Goal: Task Accomplishment & Management: Complete application form

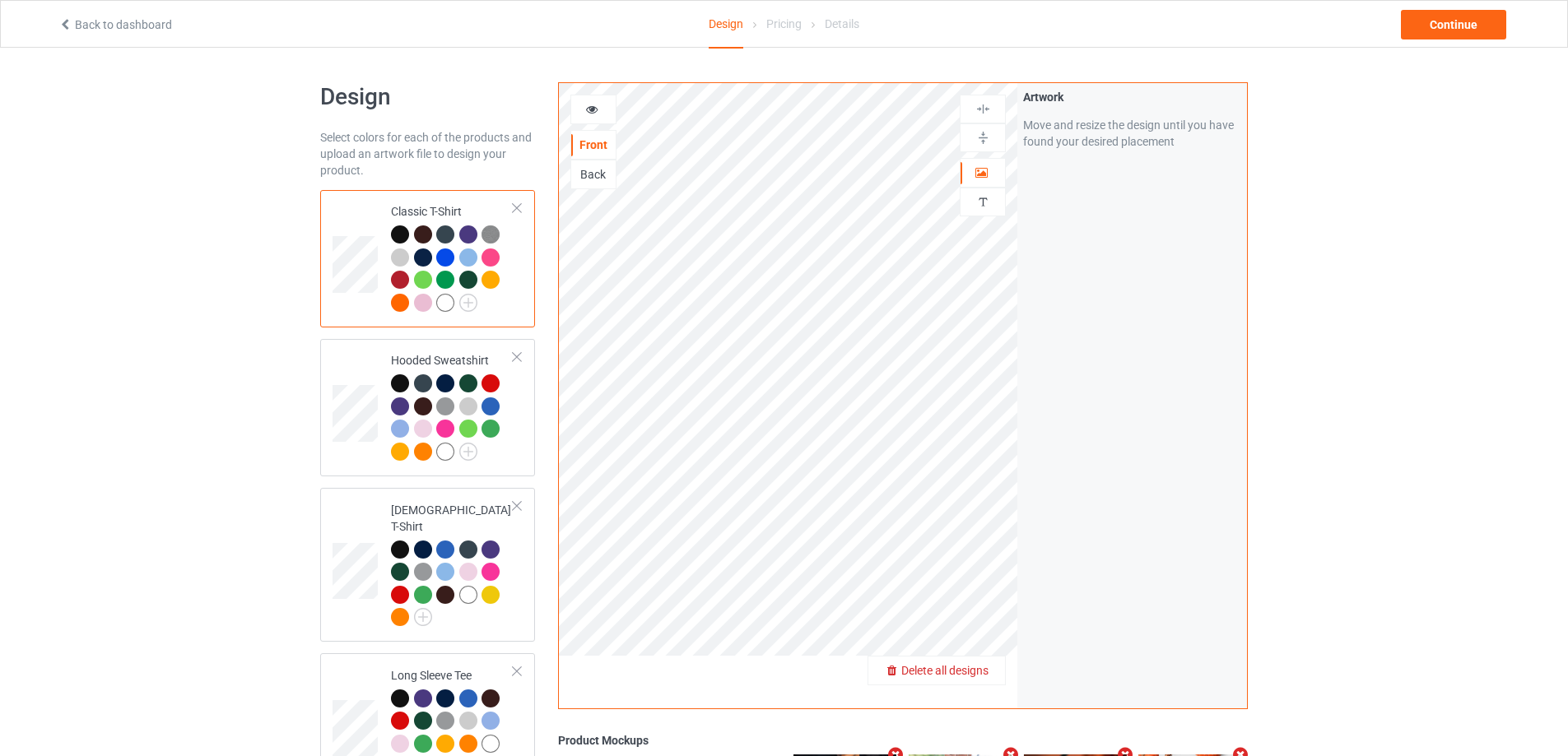
click at [969, 668] on span "Delete all designs" at bounding box center [944, 670] width 87 height 14
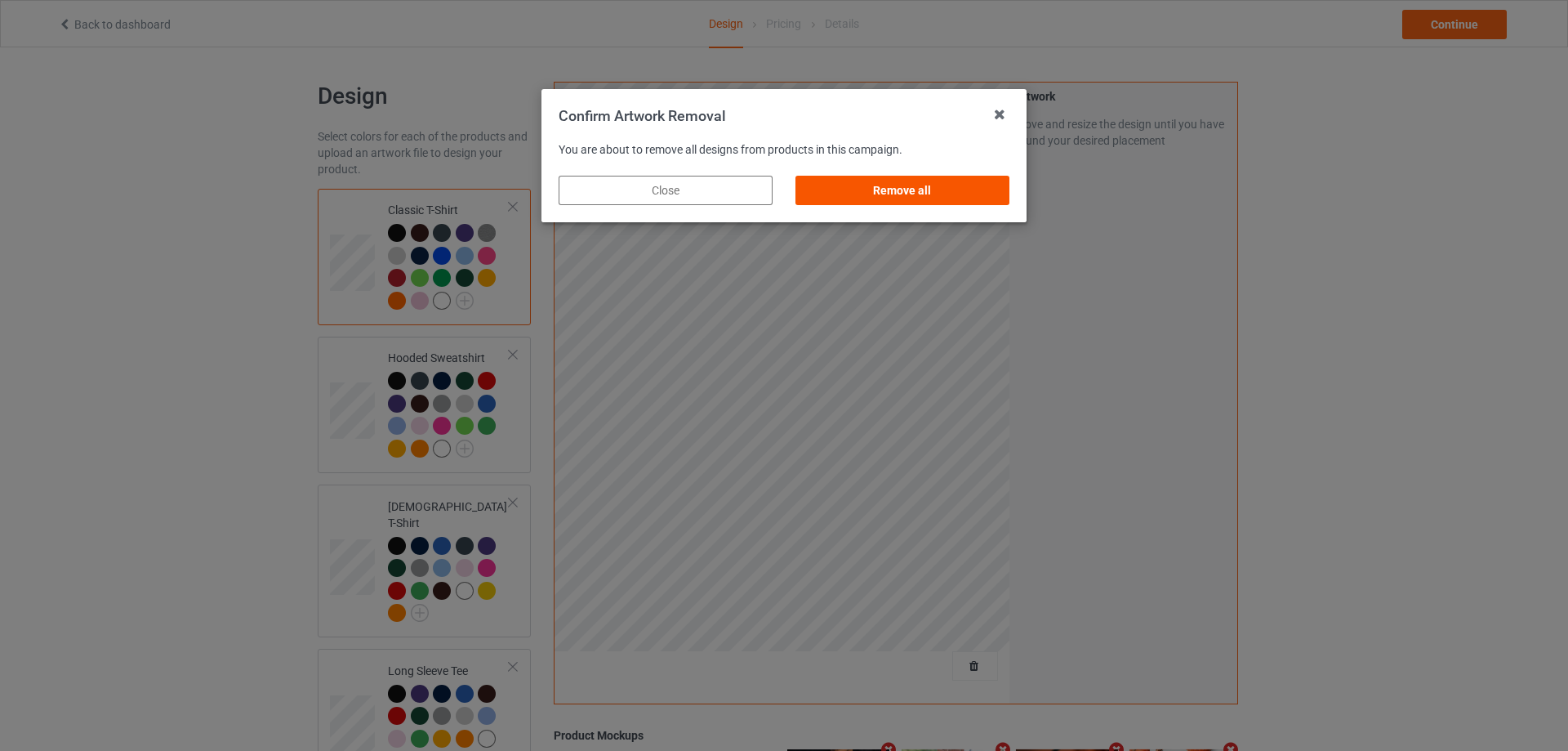
click at [939, 192] on div "Remove all" at bounding box center [902, 190] width 214 height 30
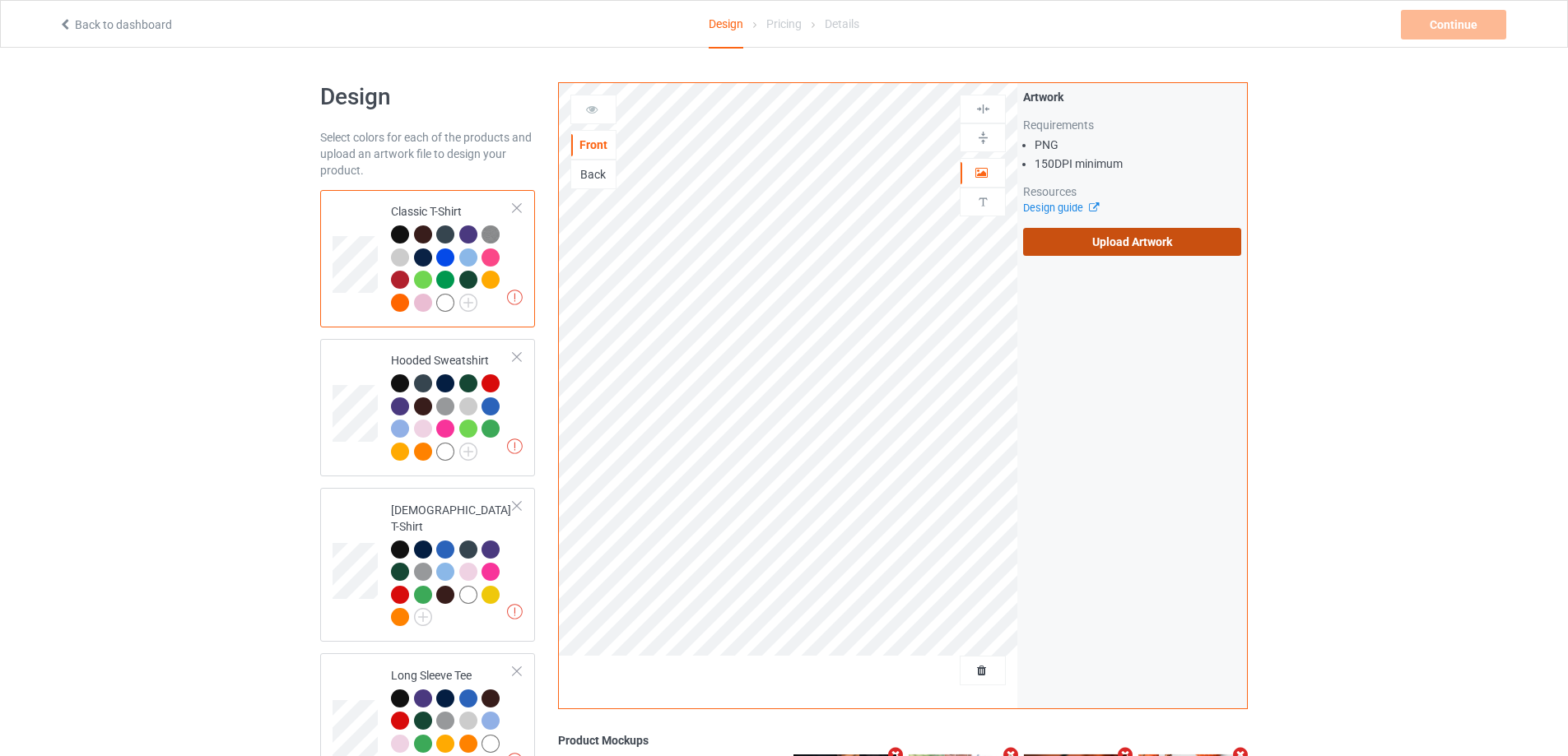
click at [1121, 241] on label "Upload Artwork" at bounding box center [1132, 241] width 218 height 28
click at [0, 0] on input "Upload Artwork" at bounding box center [0, 0] width 0 height 0
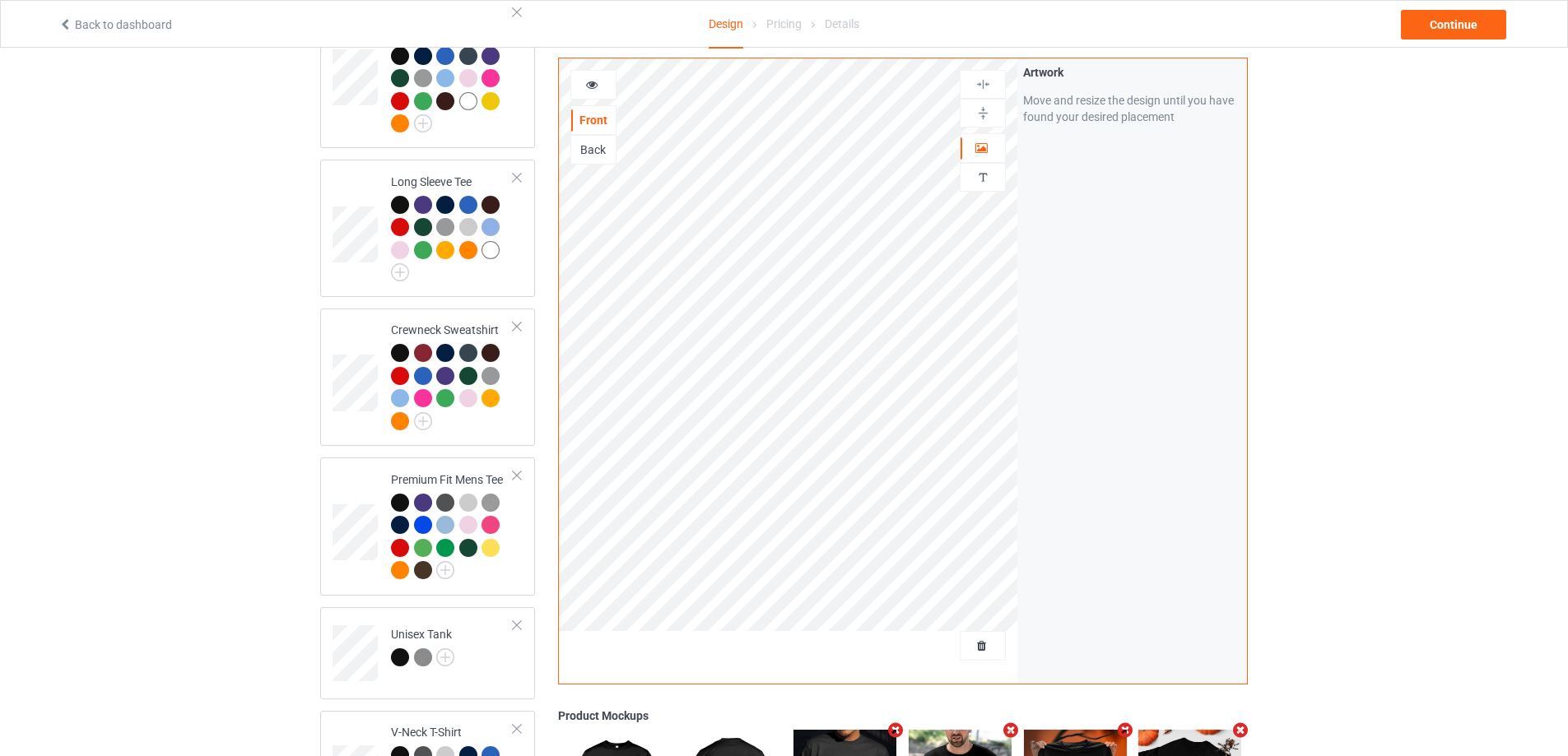
scroll to position [905, 0]
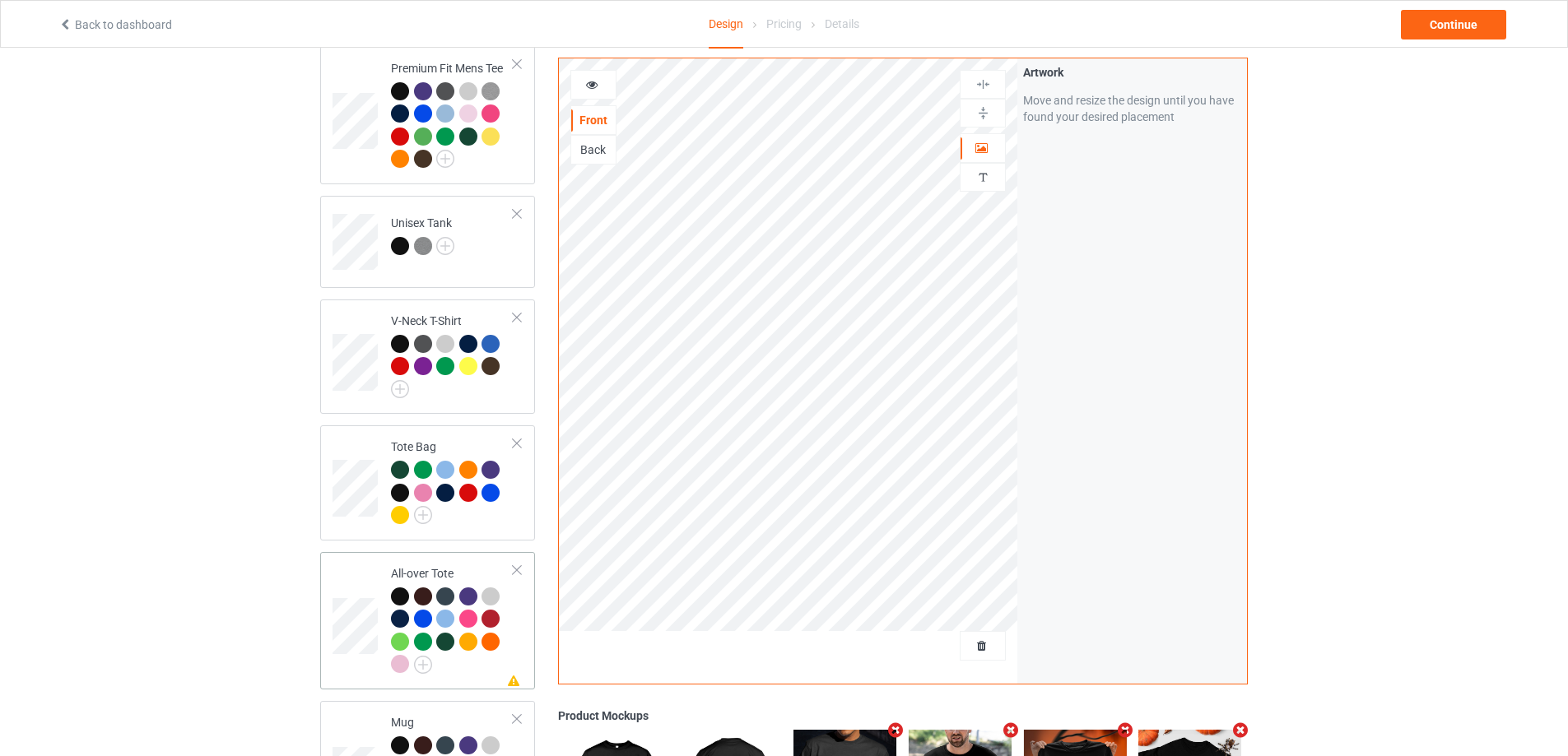
click at [510, 629] on div at bounding box center [453, 633] width 123 height 90
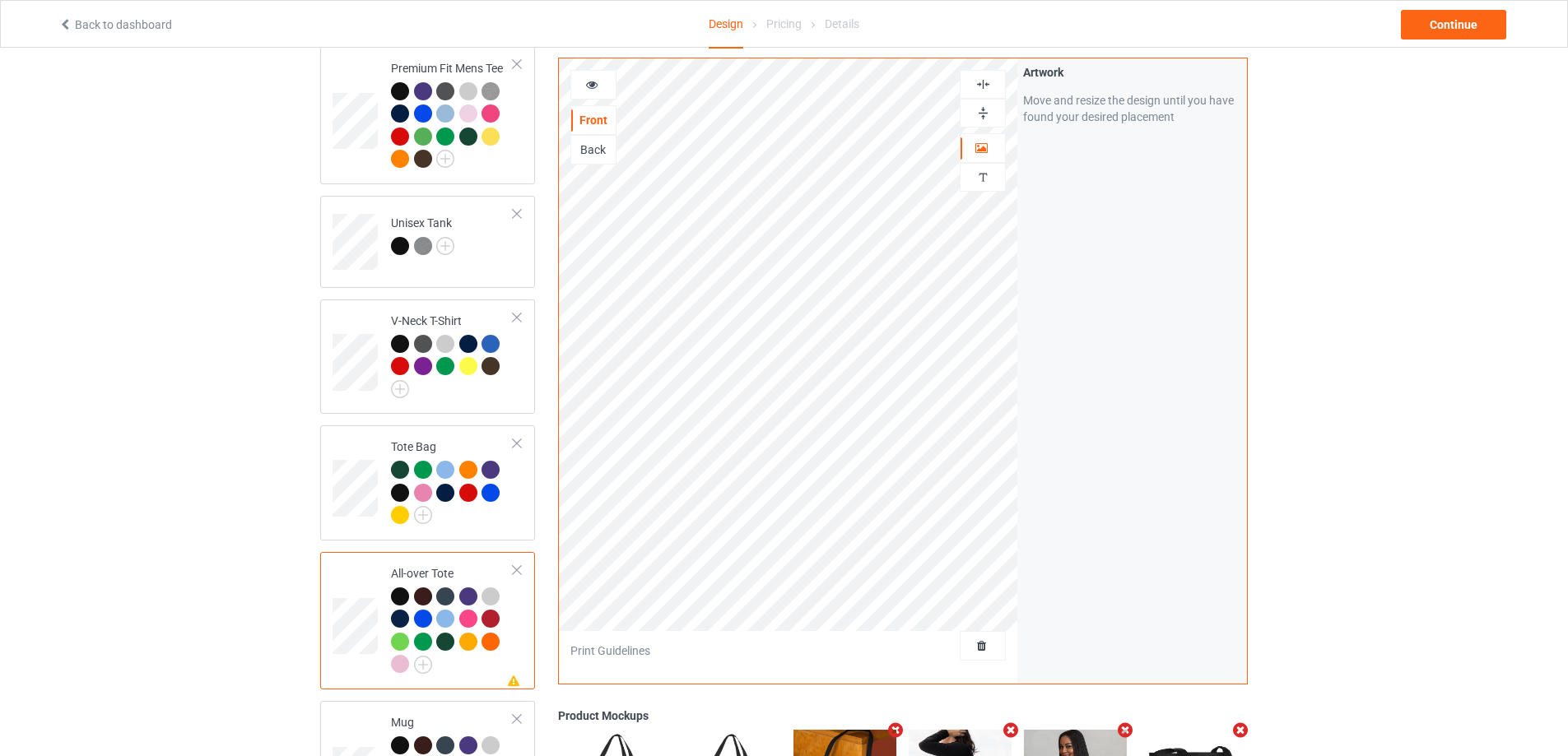
scroll to position [1390, 0]
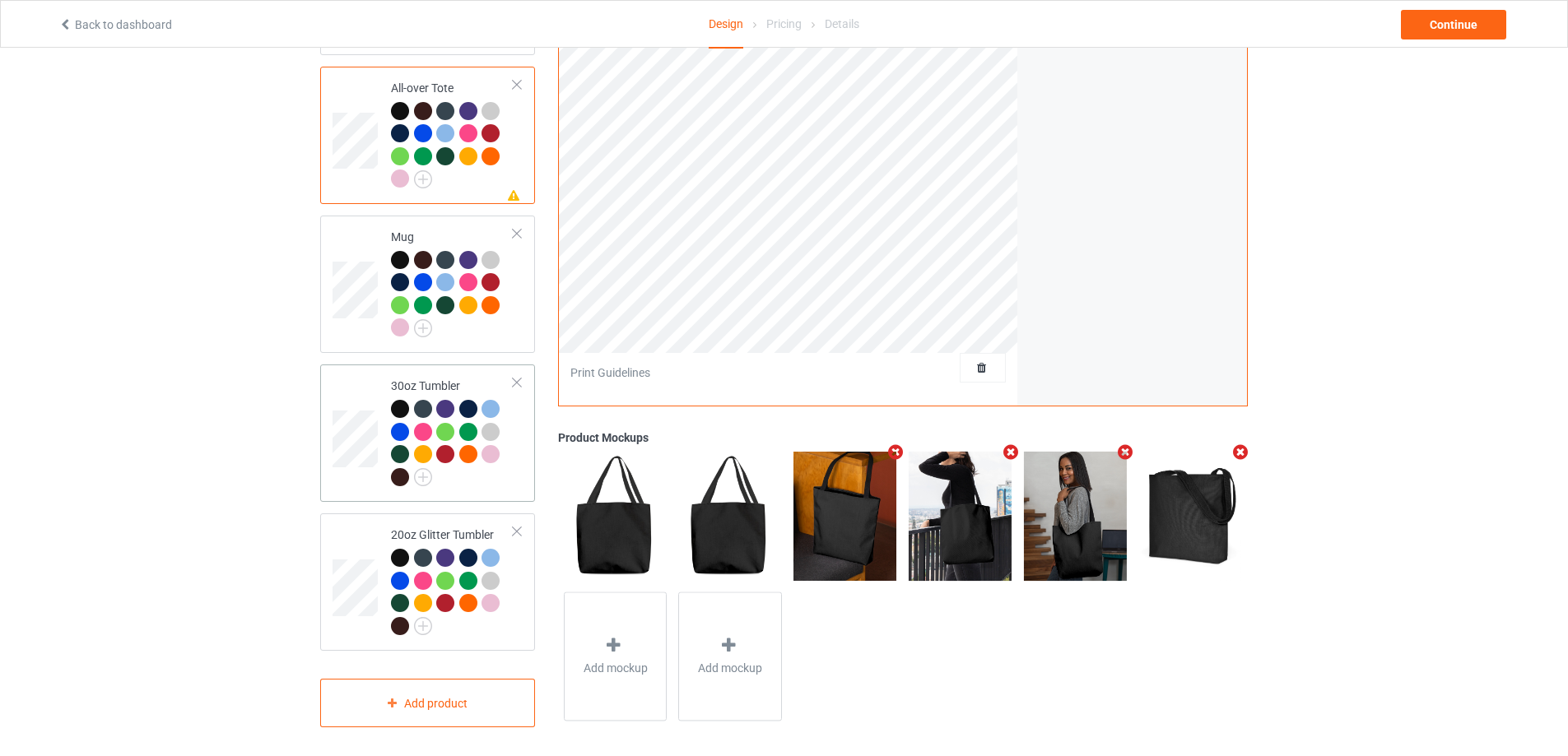
click at [500, 476] on div at bounding box center [453, 445] width 123 height 90
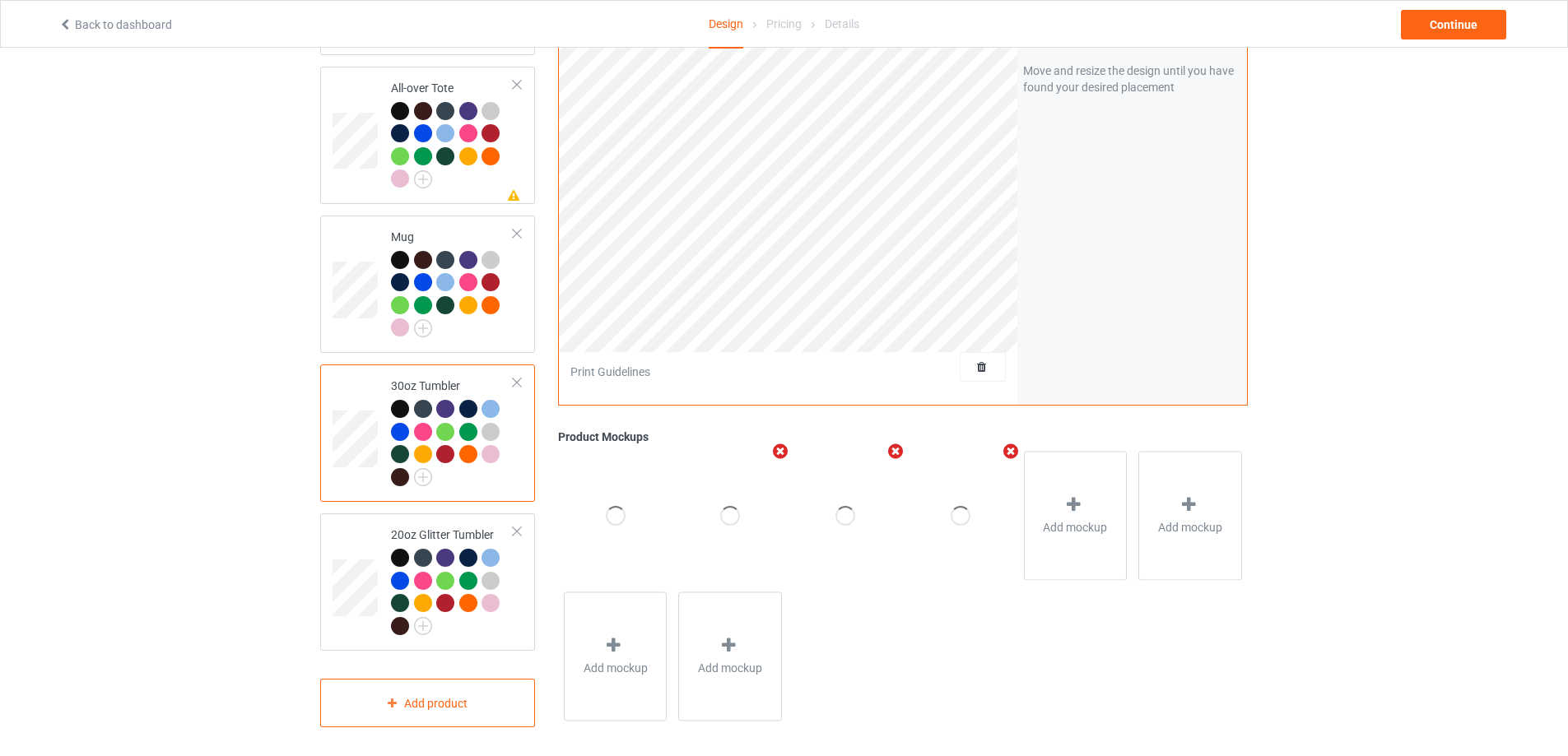
scroll to position [1225, 0]
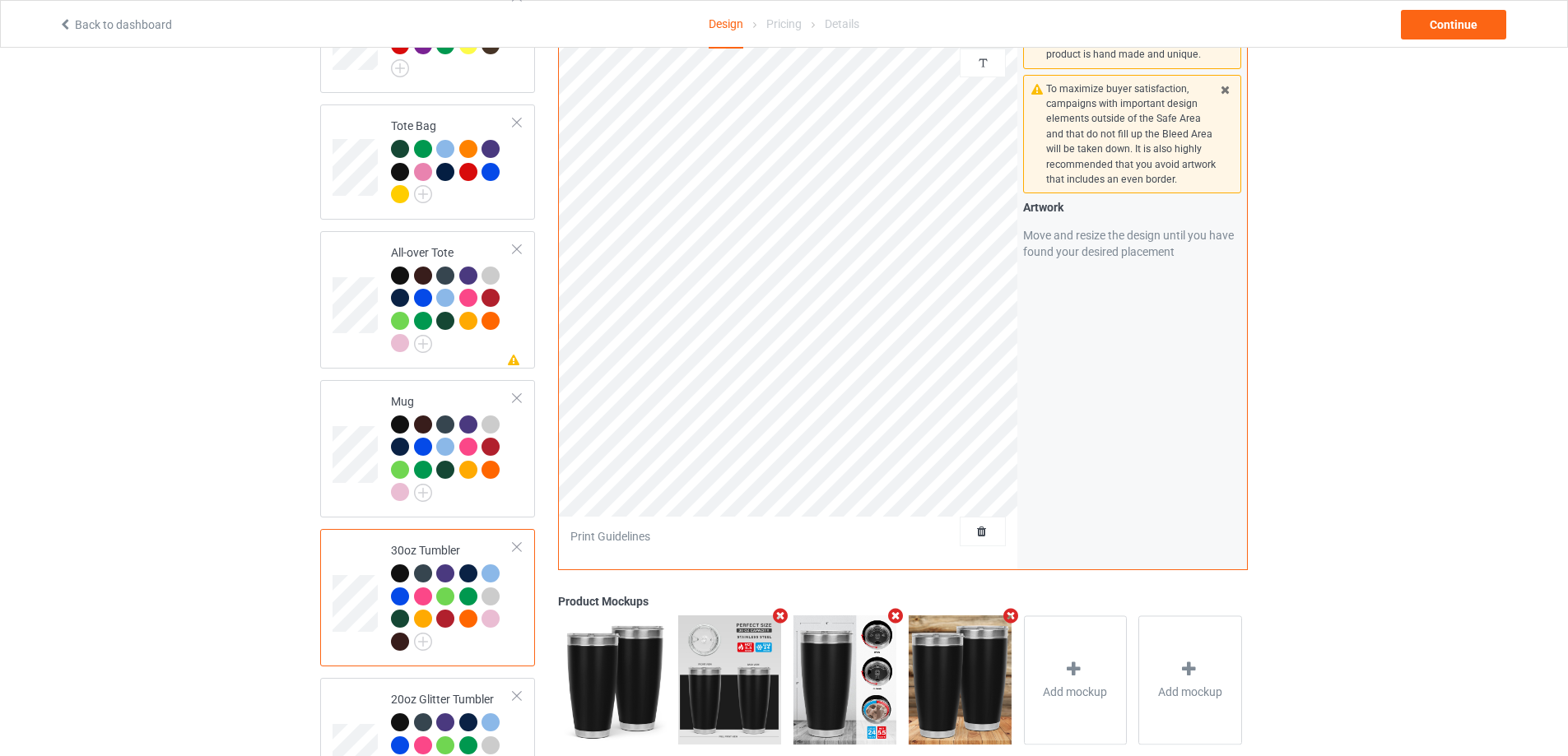
click at [496, 650] on td "30oz Tumbler" at bounding box center [453, 597] width 141 height 124
click at [519, 491] on td "Mug" at bounding box center [453, 449] width 141 height 124
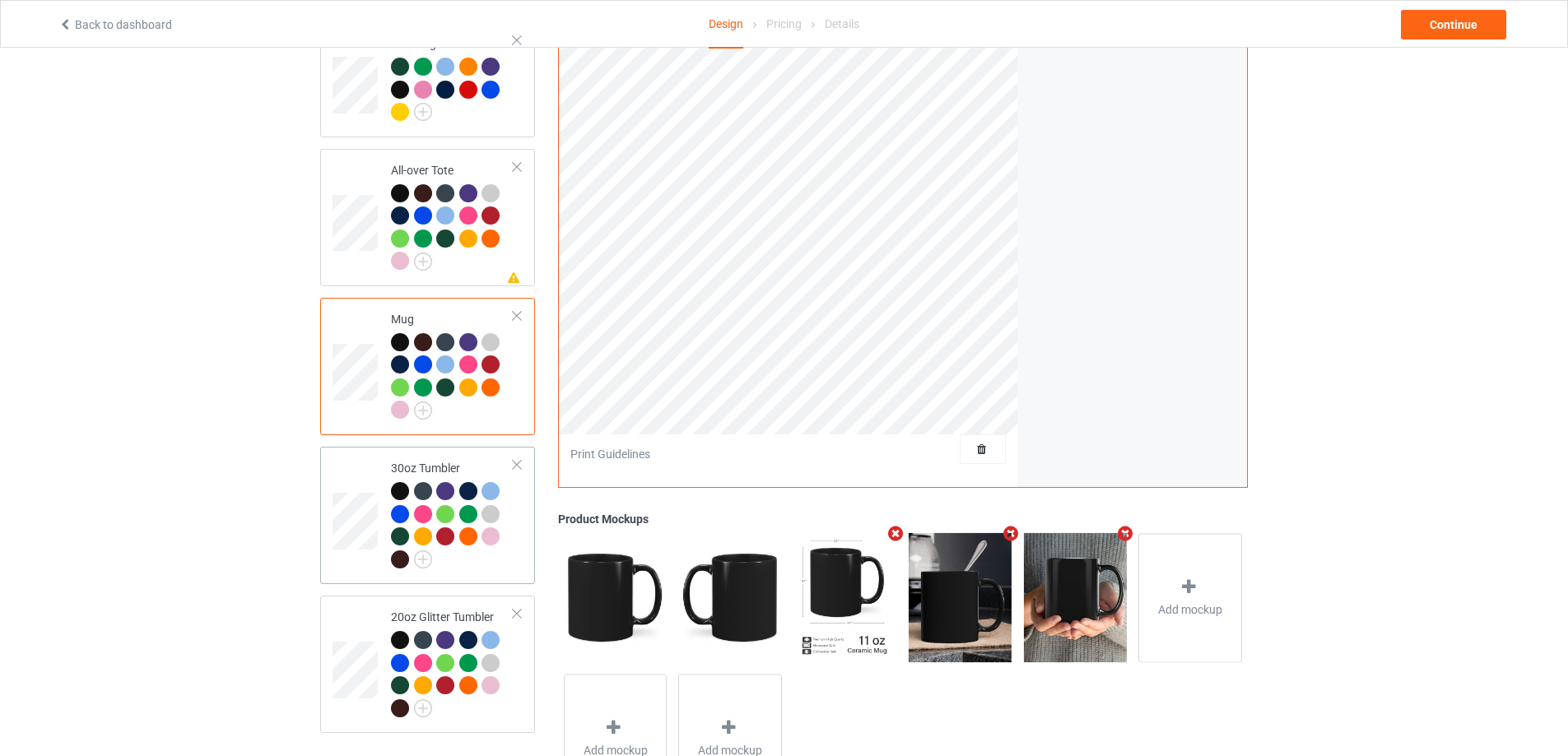
scroll to position [1390, 0]
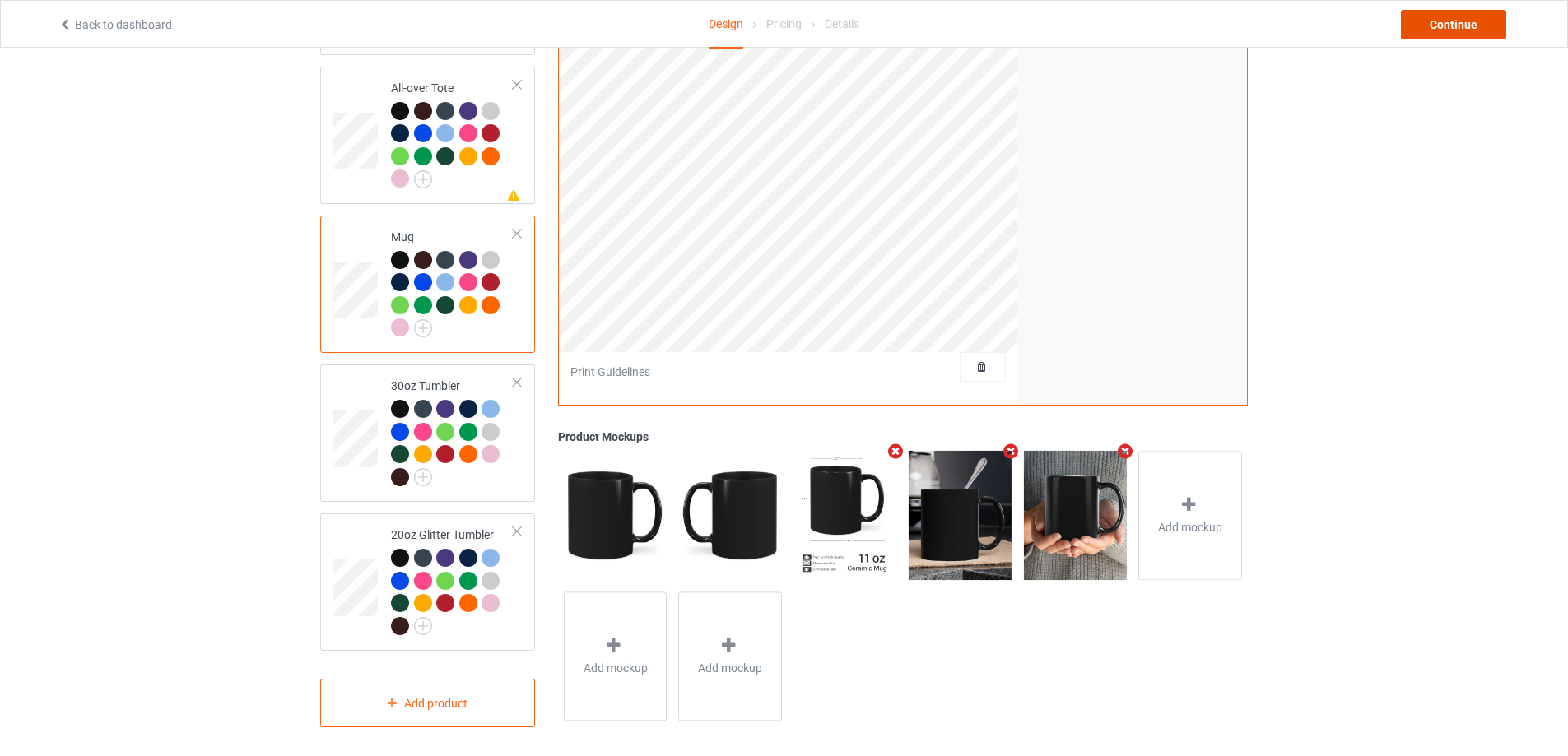
click at [1467, 33] on div "Continue" at bounding box center [1453, 24] width 105 height 30
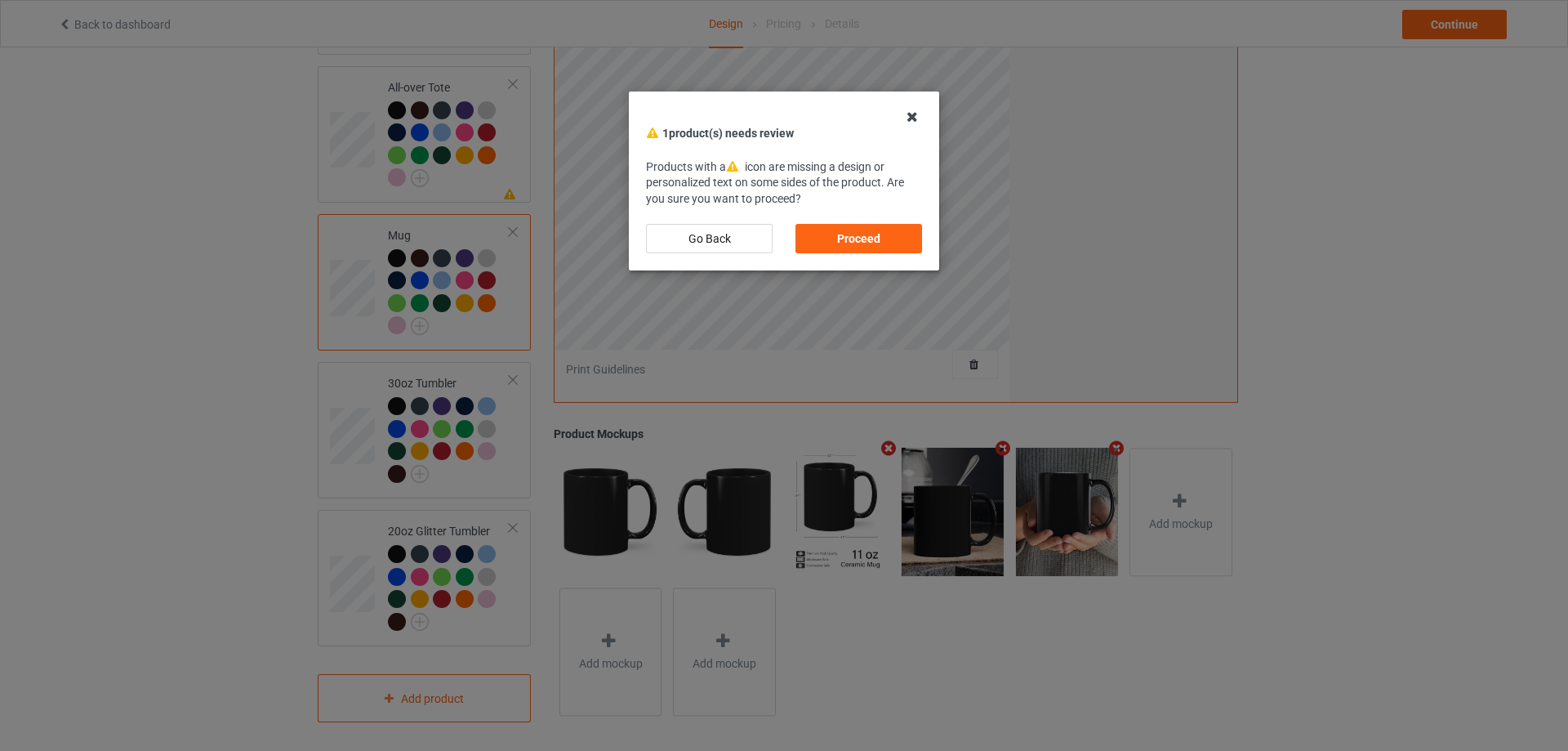
click at [922, 118] on icon at bounding box center [912, 116] width 26 height 26
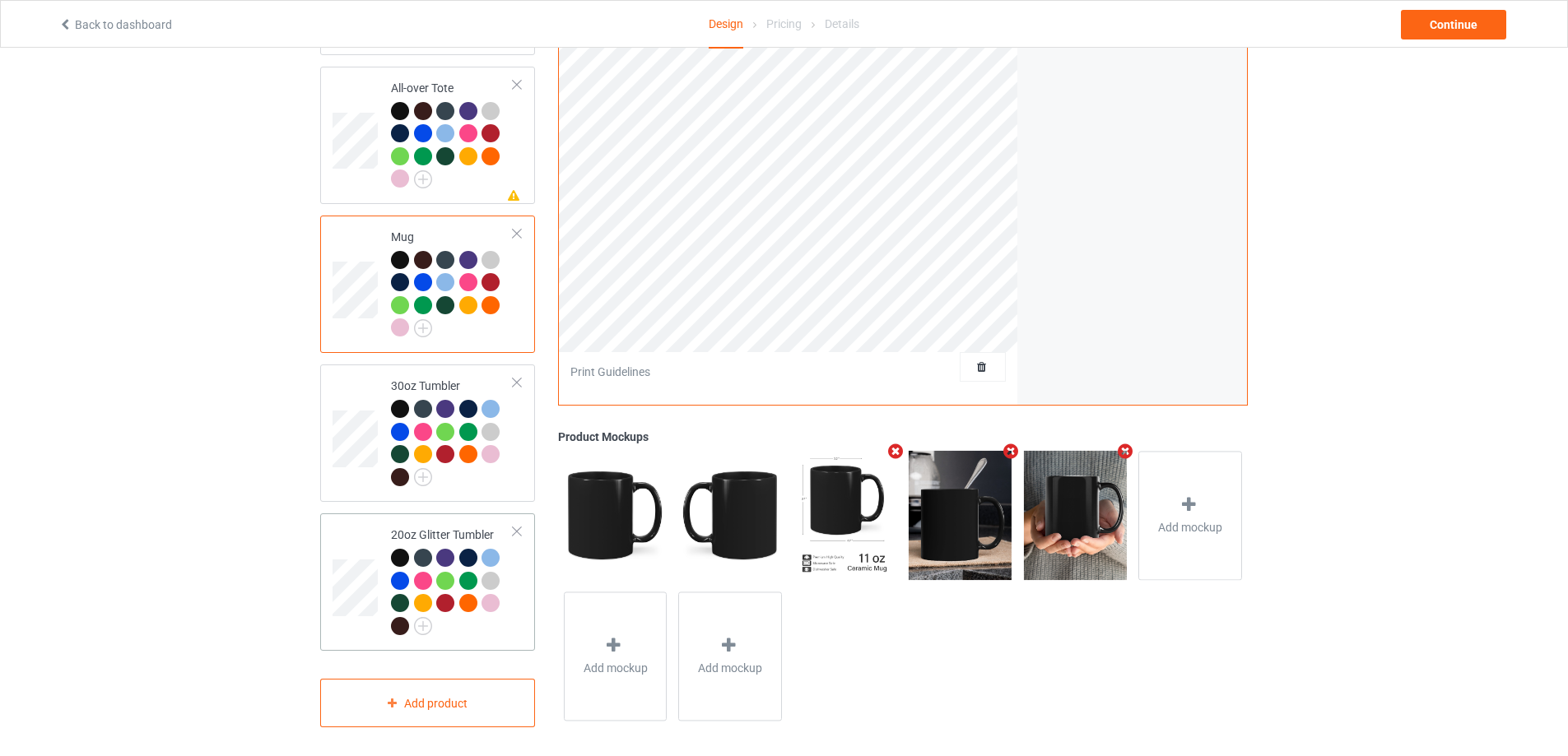
click at [499, 604] on div at bounding box center [493, 606] width 23 height 23
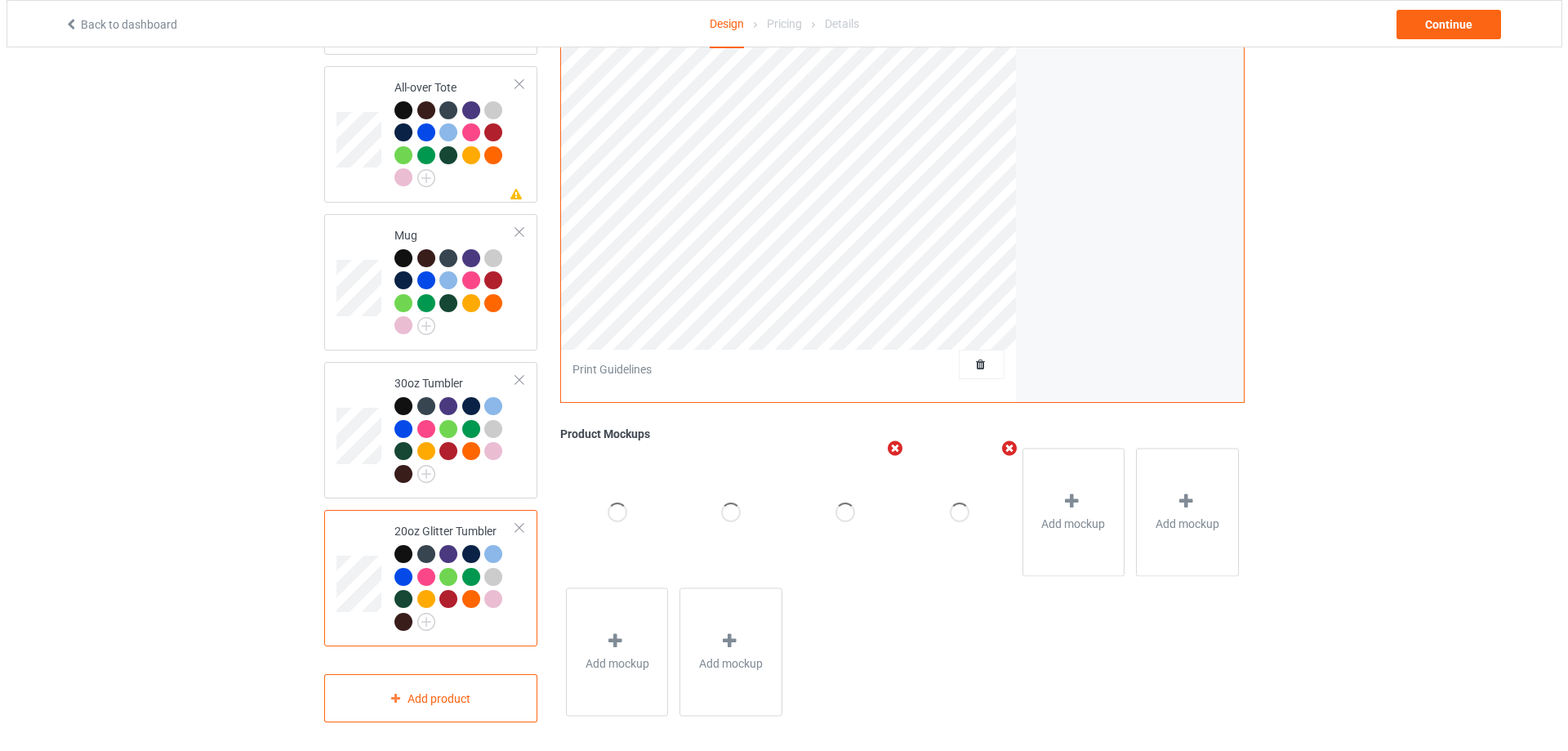
scroll to position [1136, 0]
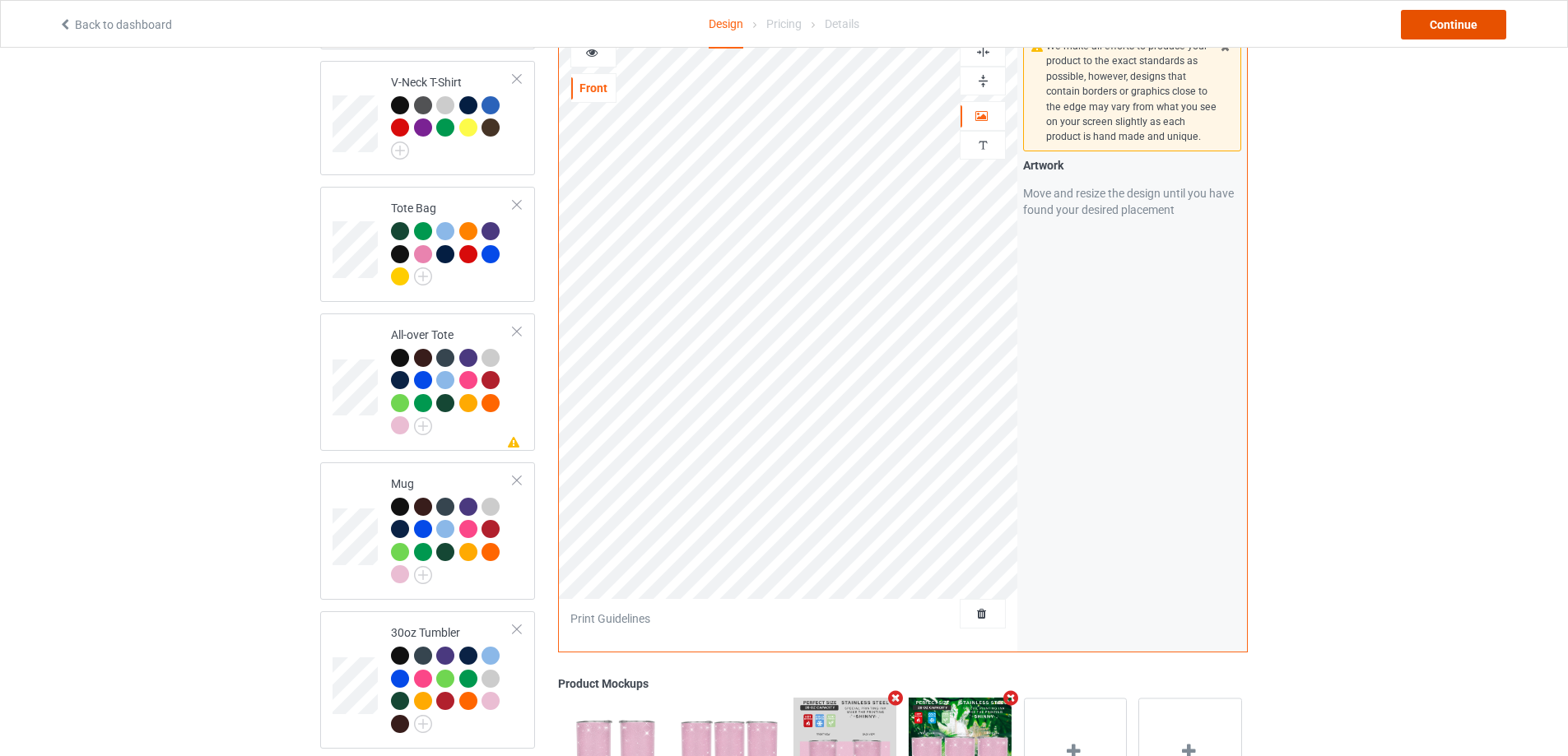
click at [1446, 32] on div "Continue" at bounding box center [1453, 24] width 105 height 30
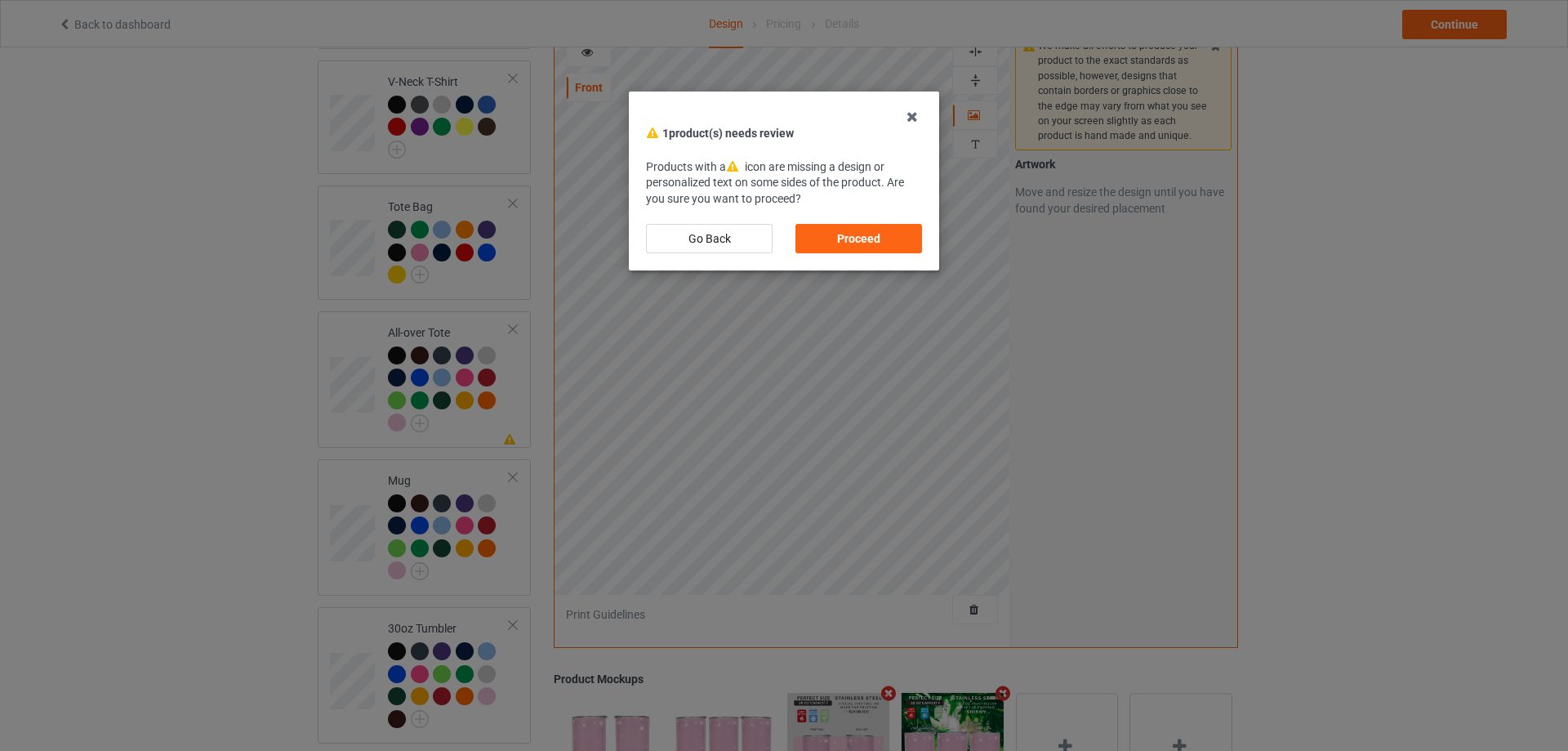
click at [842, 254] on div "Proceed" at bounding box center [858, 238] width 149 height 52
click at [846, 248] on div "Proceed" at bounding box center [858, 238] width 126 height 30
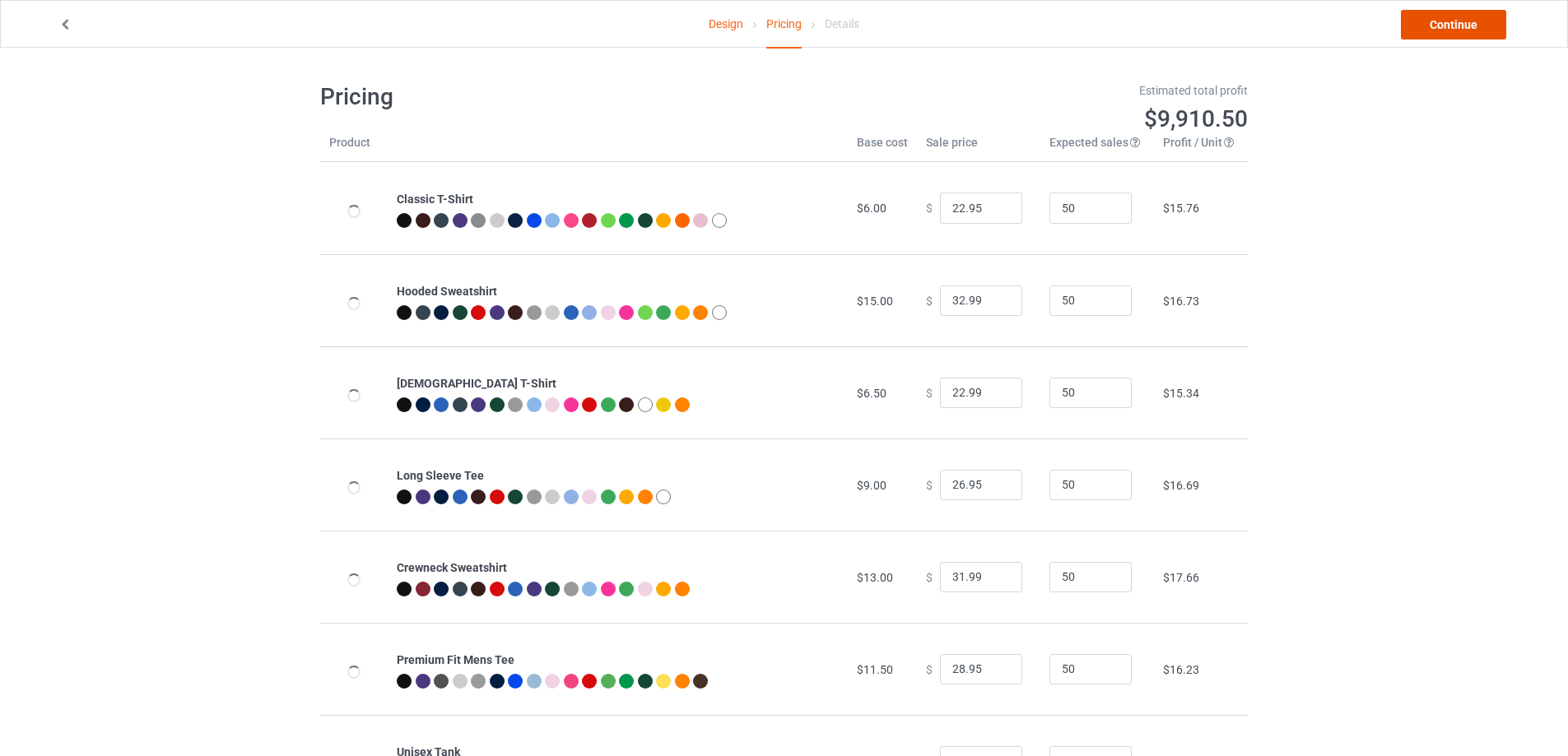
click at [1427, 24] on link "Continue" at bounding box center [1453, 24] width 105 height 30
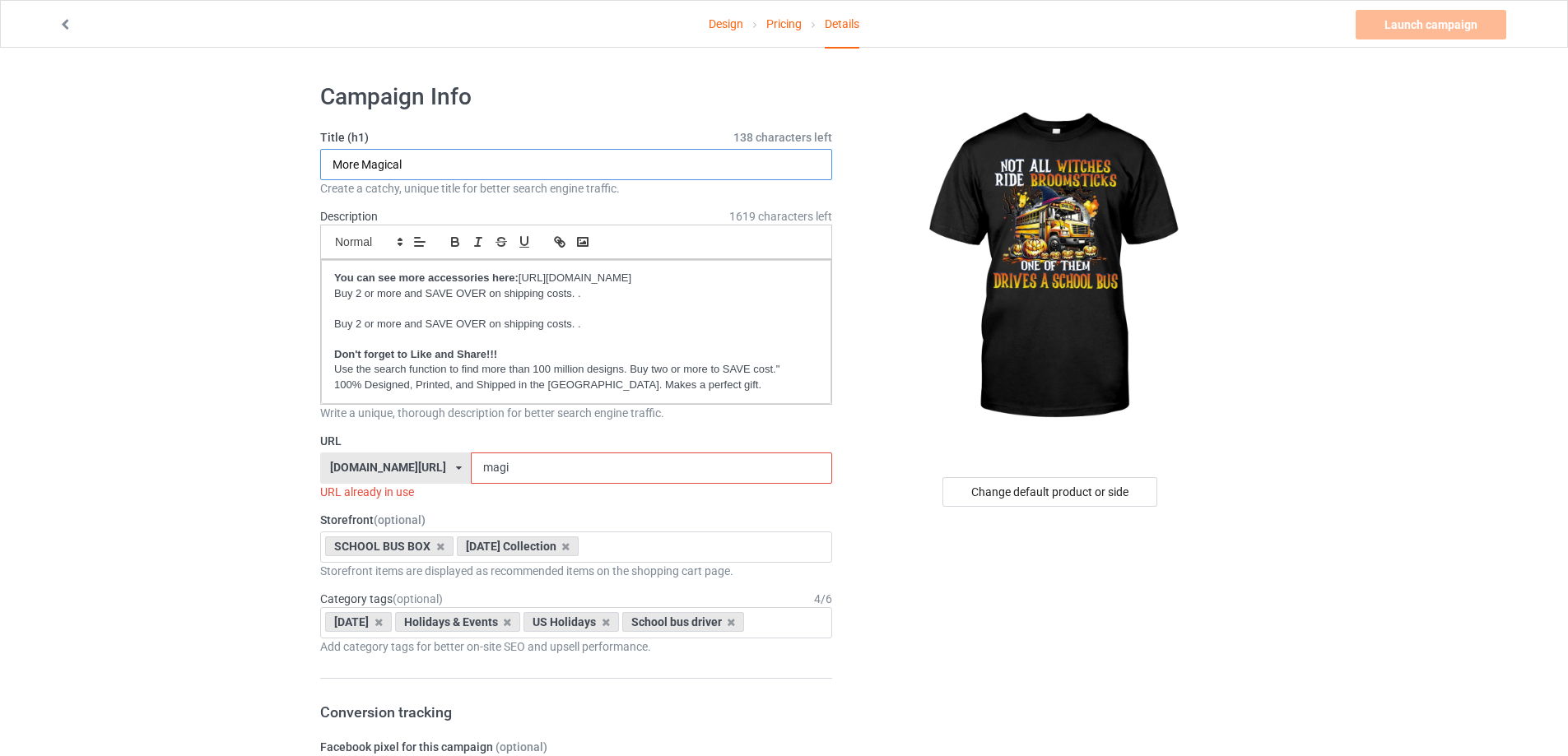
click at [564, 159] on input "More Magical" at bounding box center [576, 164] width 512 height 32
click at [563, 159] on input "More Magical" at bounding box center [576, 164] width 512 height 32
paste input "Not all witches ride broomsticks One of them drives a school bus"
click at [498, 164] on input "Not all witches ride broomsticks One of them drives a school bus" at bounding box center [576, 164] width 512 height 32
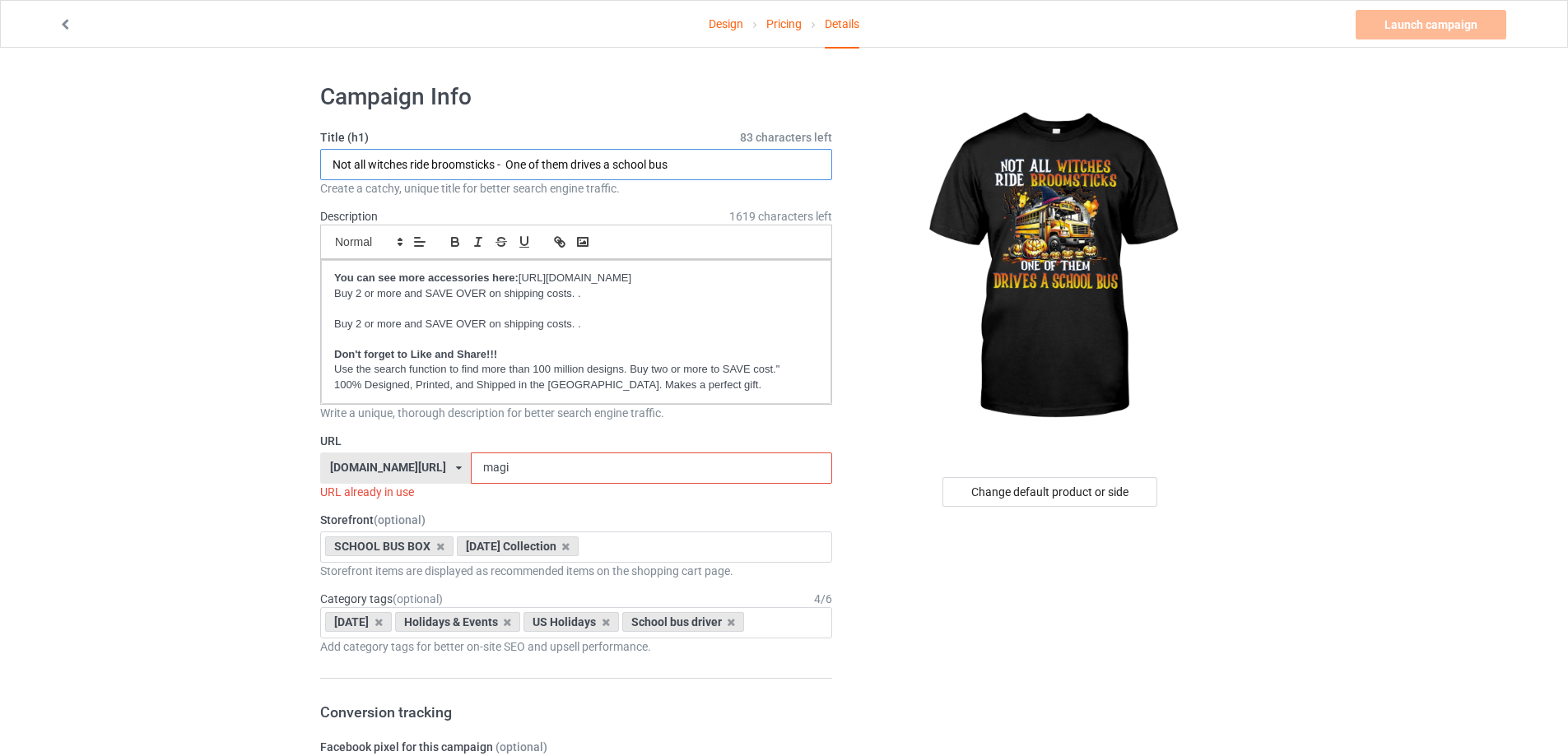
type input "Not all witches ride broomsticks - One of them drives a school bus"
click at [509, 476] on input "magi" at bounding box center [651, 468] width 361 height 32
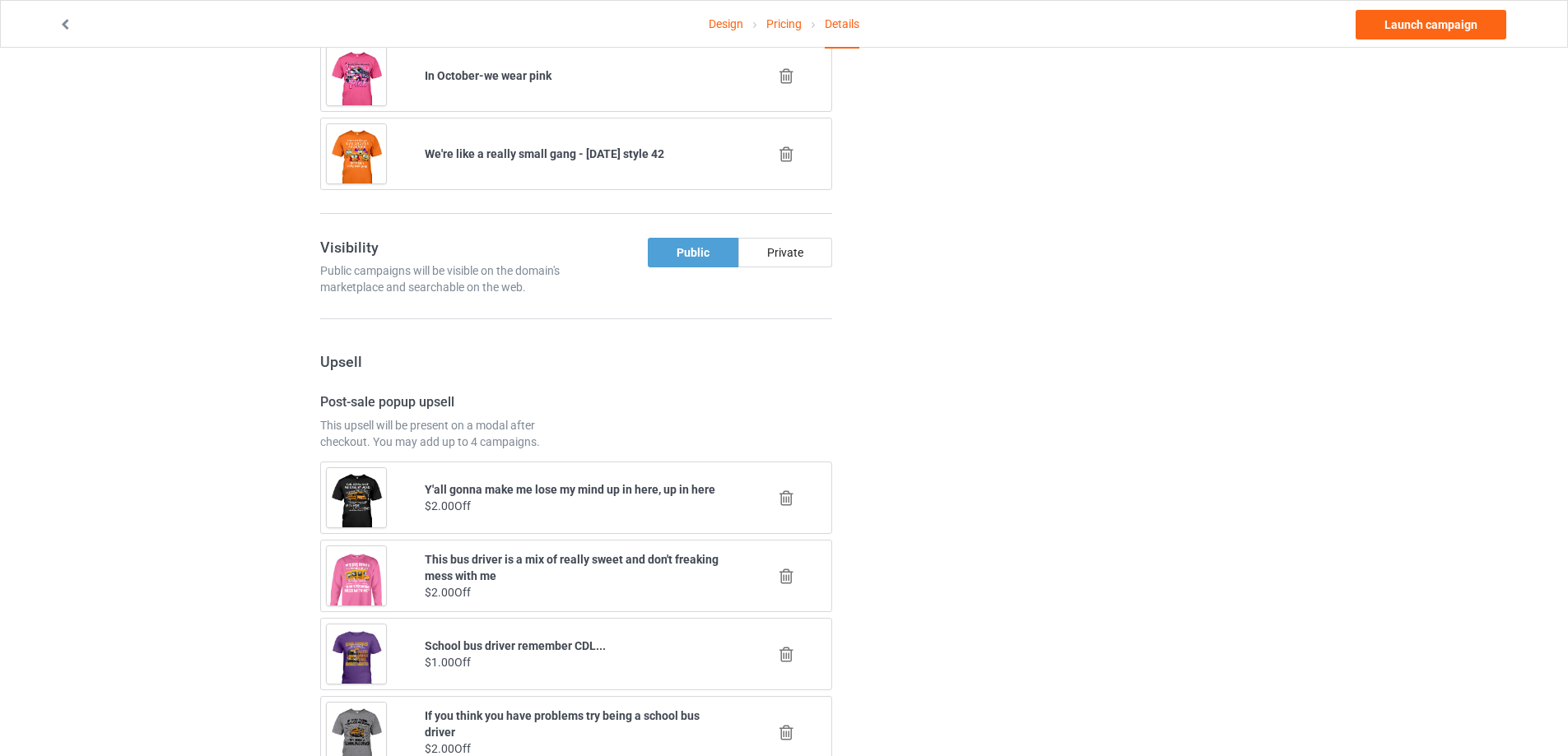
scroll to position [1562, 0]
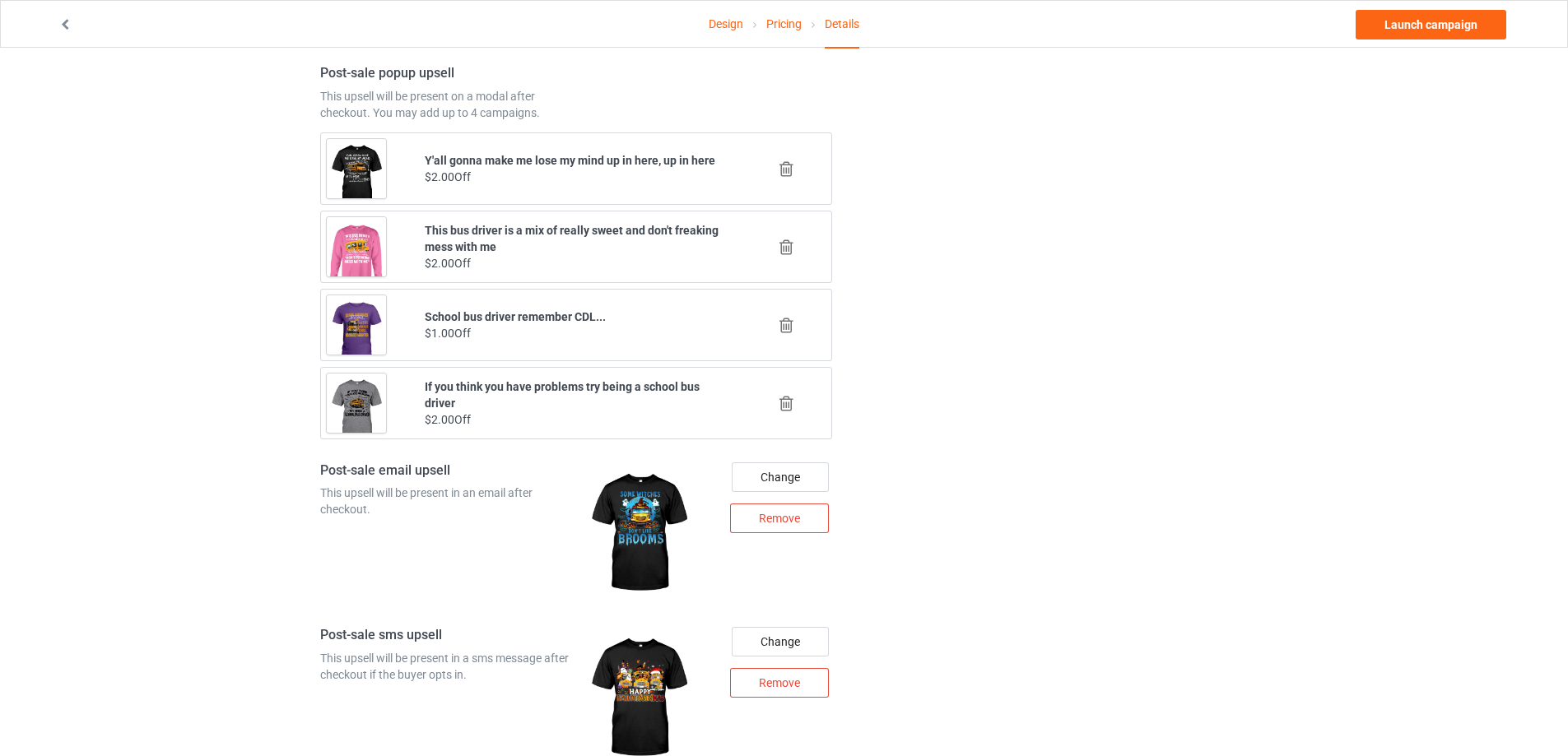
type input "brosti"
click at [789, 323] on icon at bounding box center [786, 324] width 21 height 17
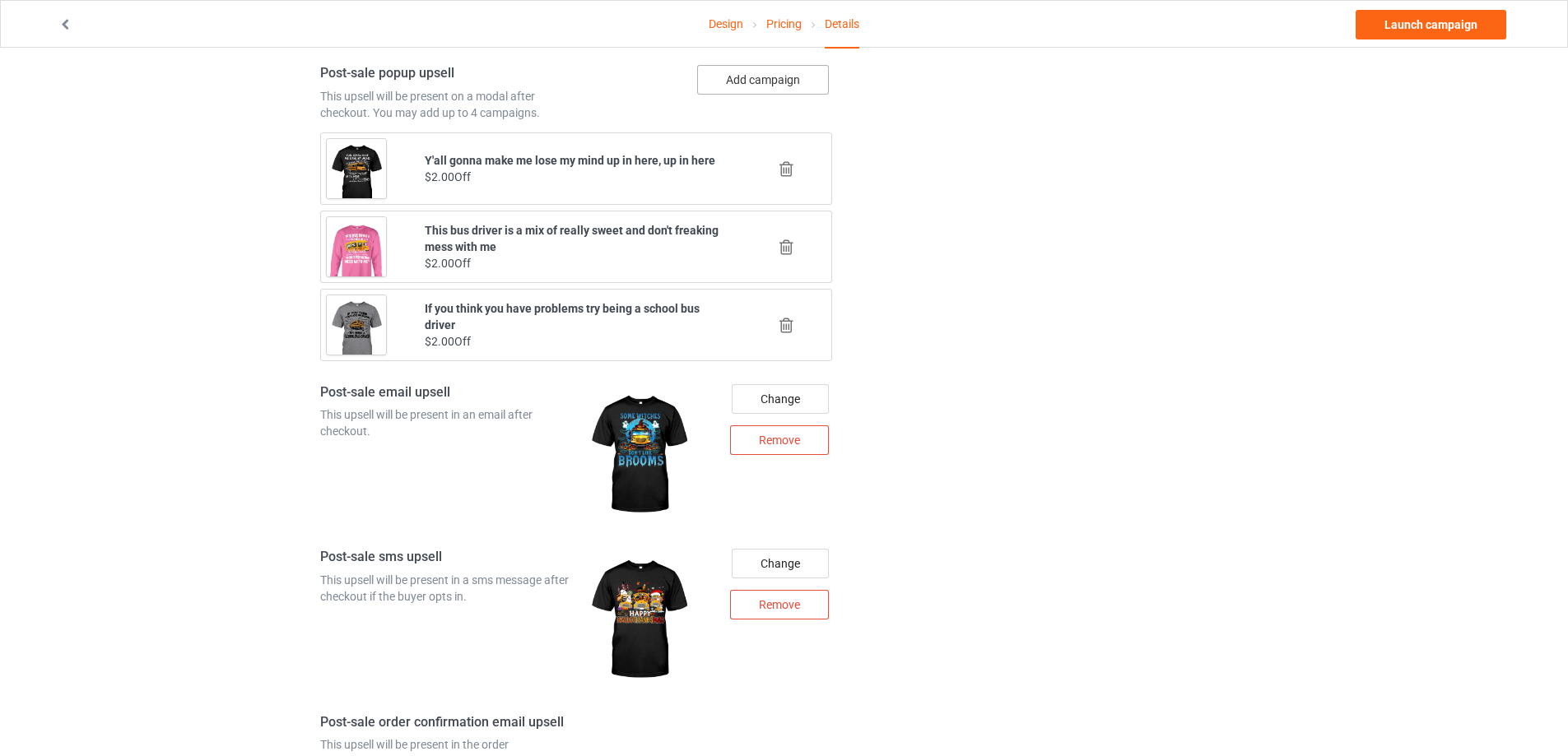
click at [768, 84] on button "Add campaign" at bounding box center [763, 79] width 132 height 30
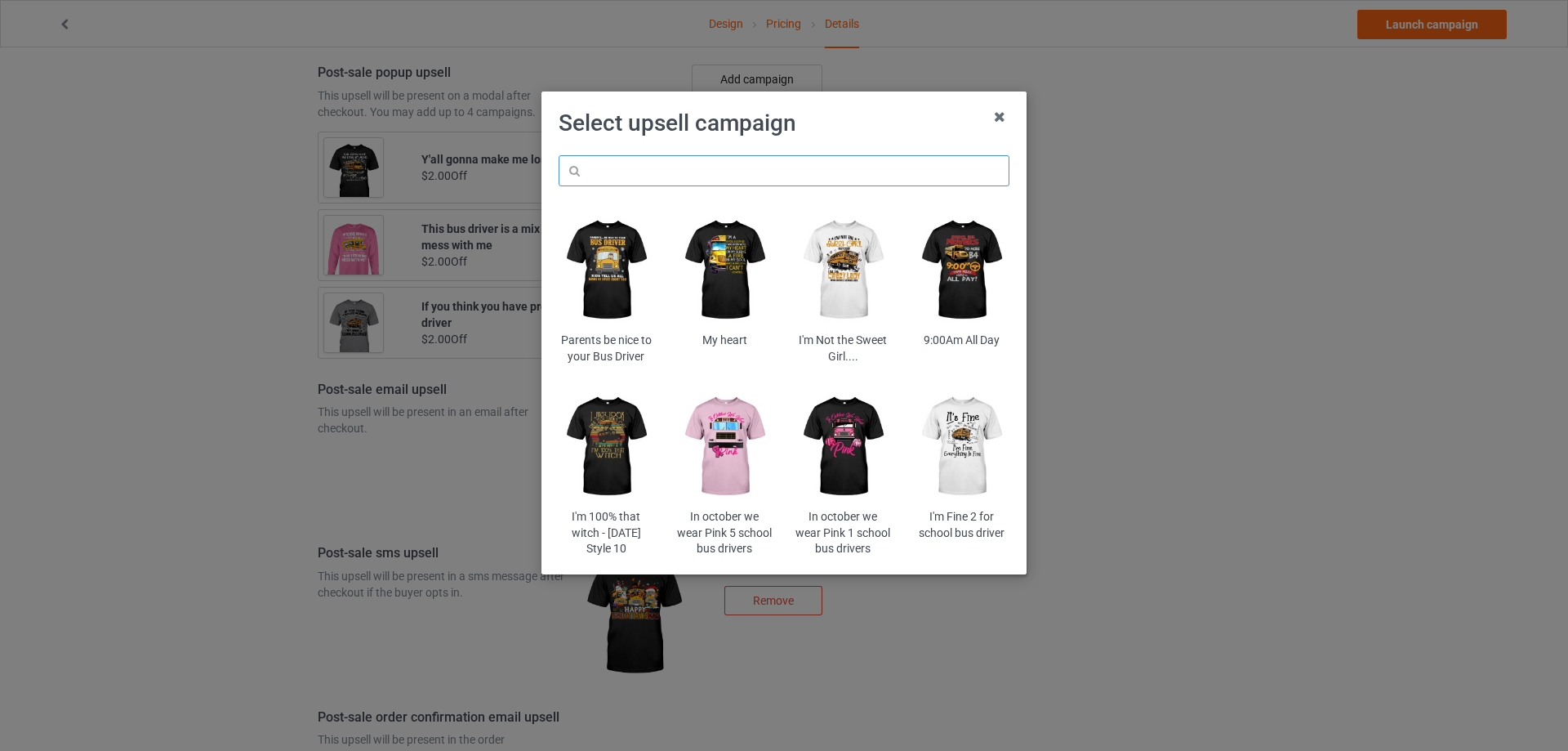
click at [716, 182] on input "text" at bounding box center [784, 170] width 451 height 31
type input "merry"
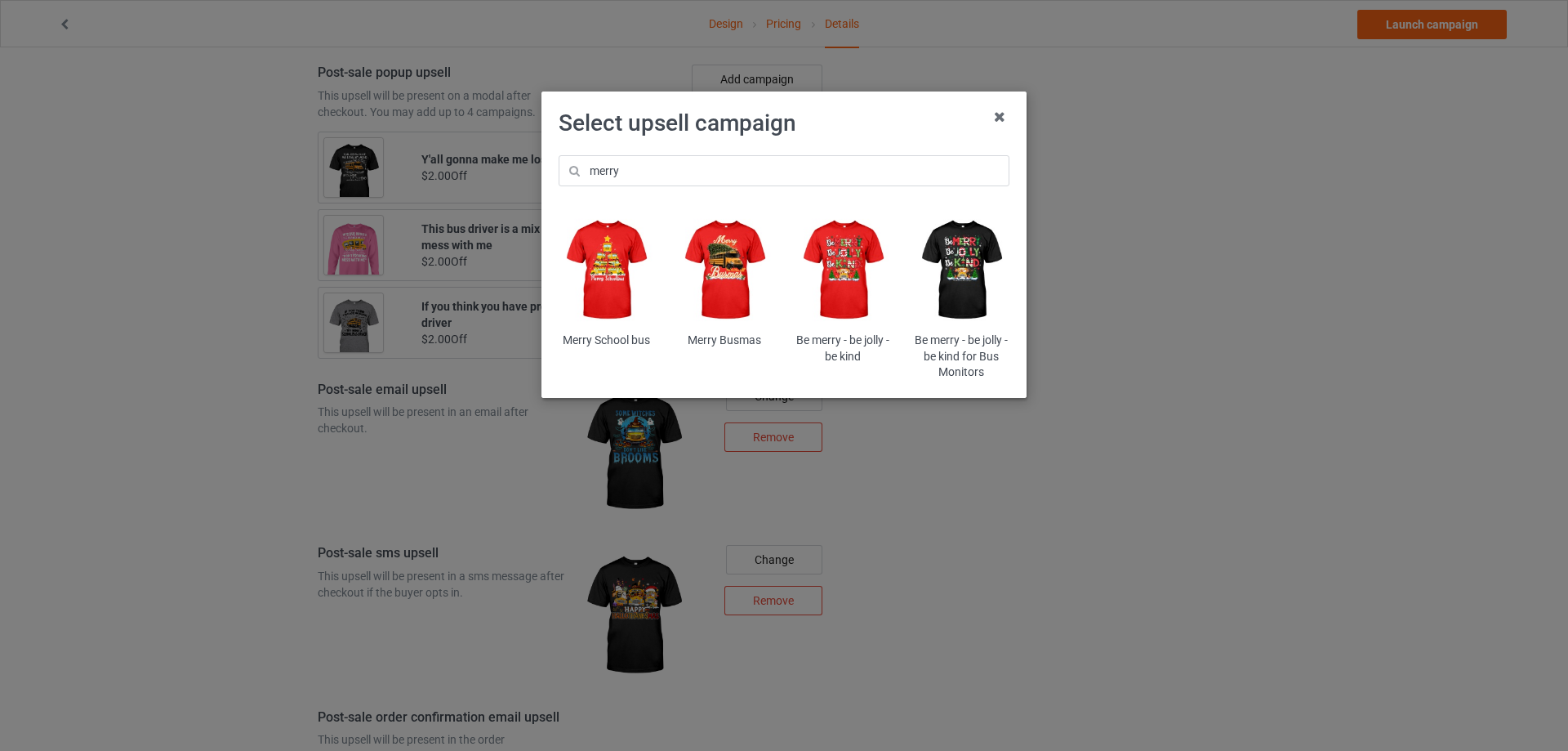
click at [833, 259] on img at bounding box center [843, 269] width 96 height 119
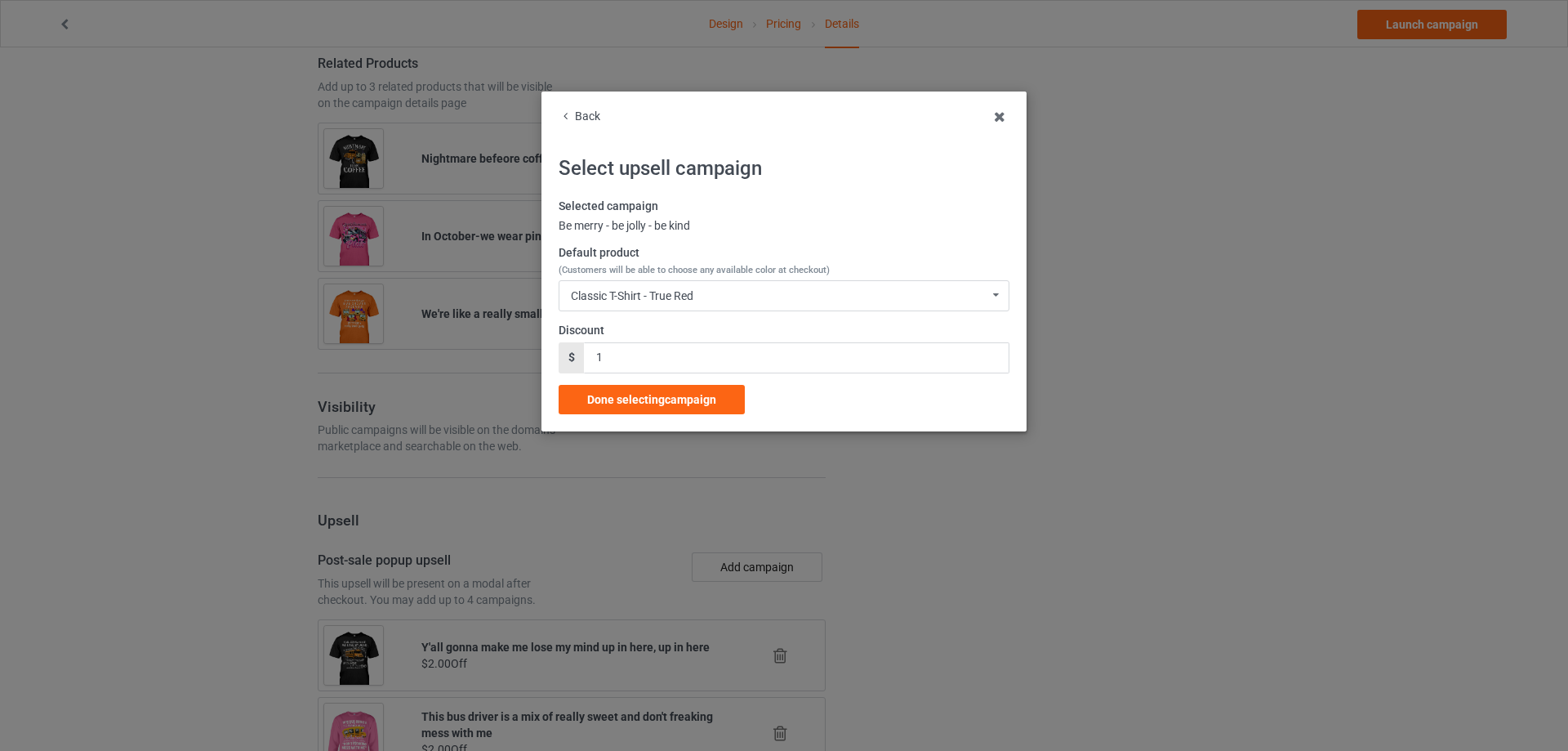
scroll to position [1552, 0]
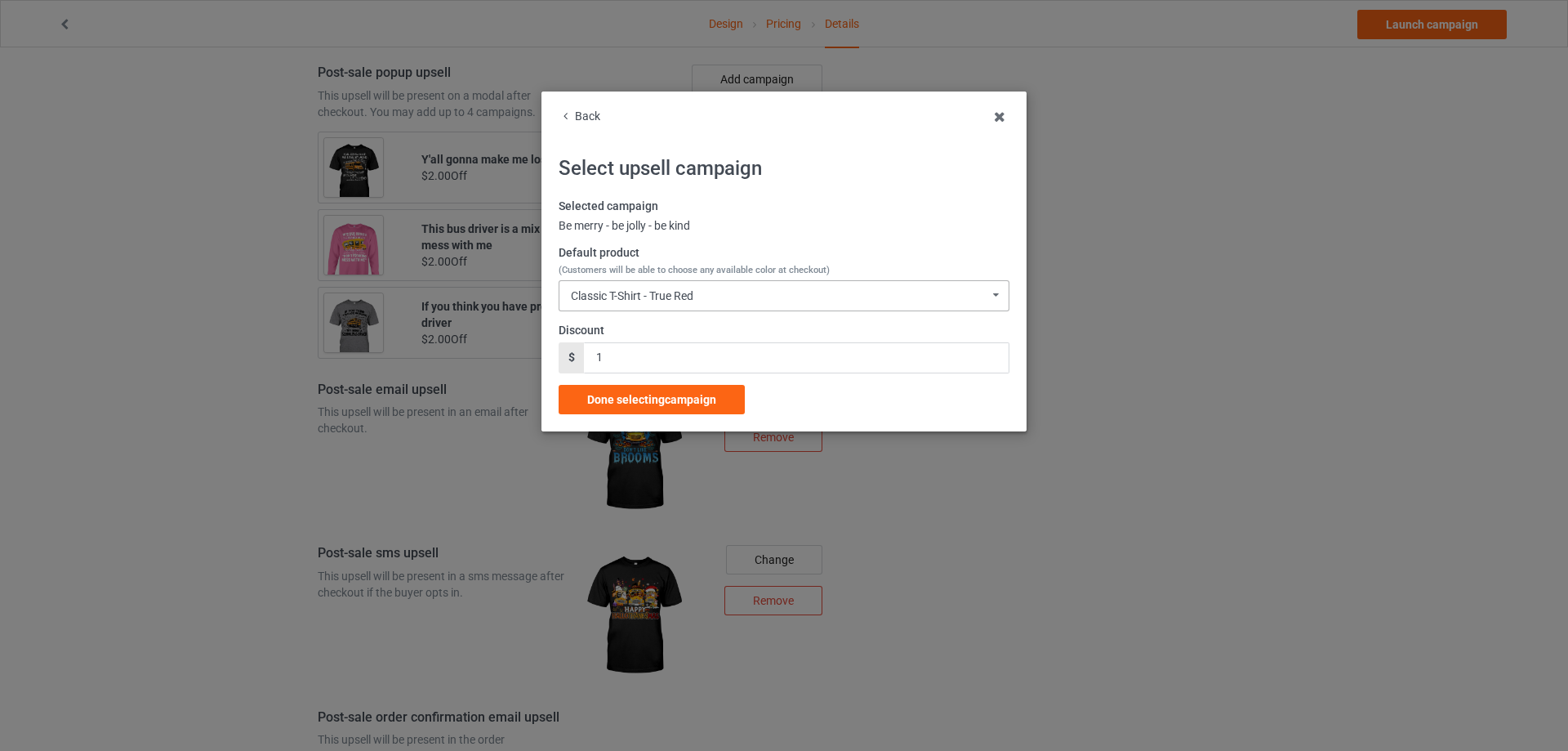
click at [658, 302] on div "Classic T-Shirt - True Red" at bounding box center [632, 295] width 123 height 12
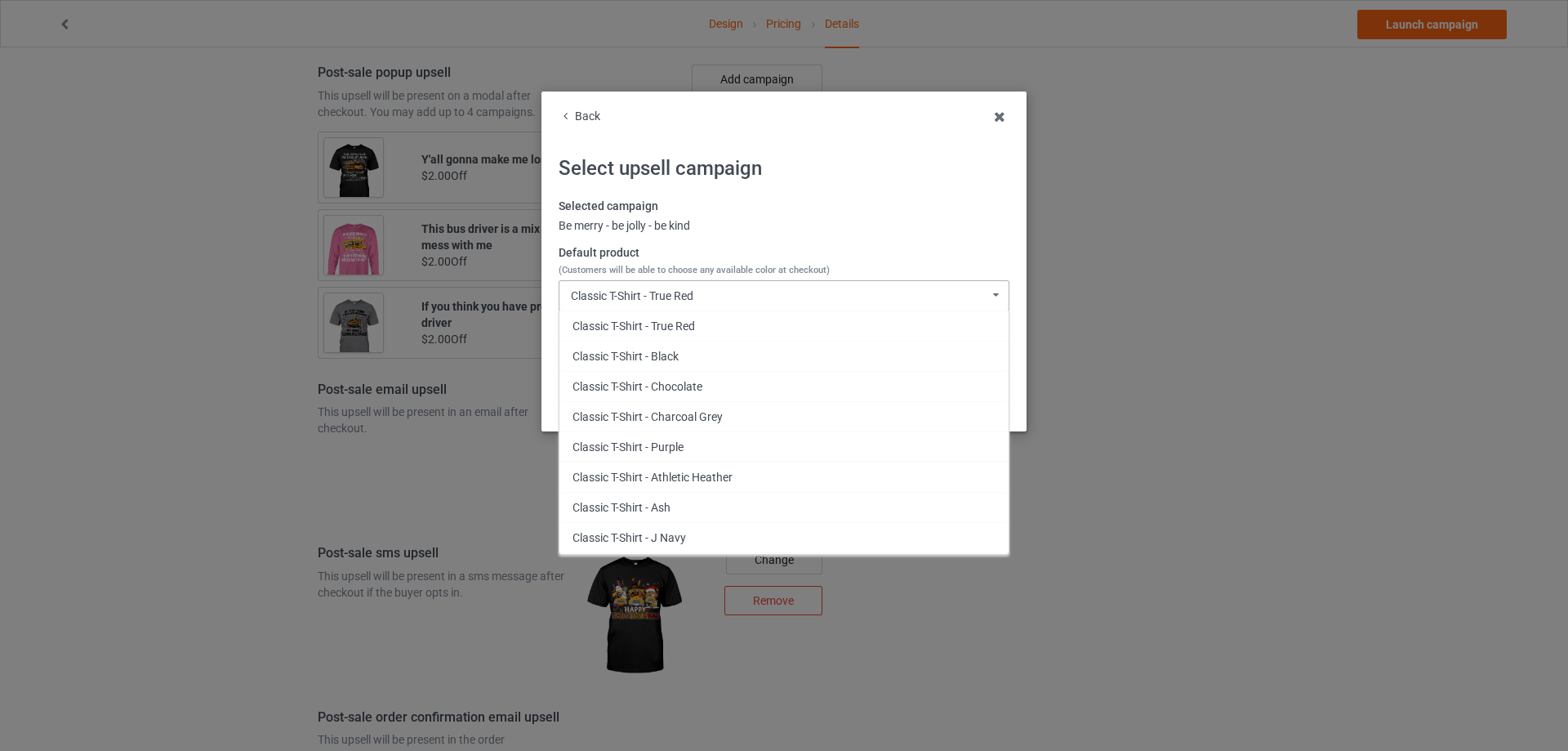
click at [658, 302] on div "Classic T-Shirt - True Red" at bounding box center [632, 295] width 123 height 12
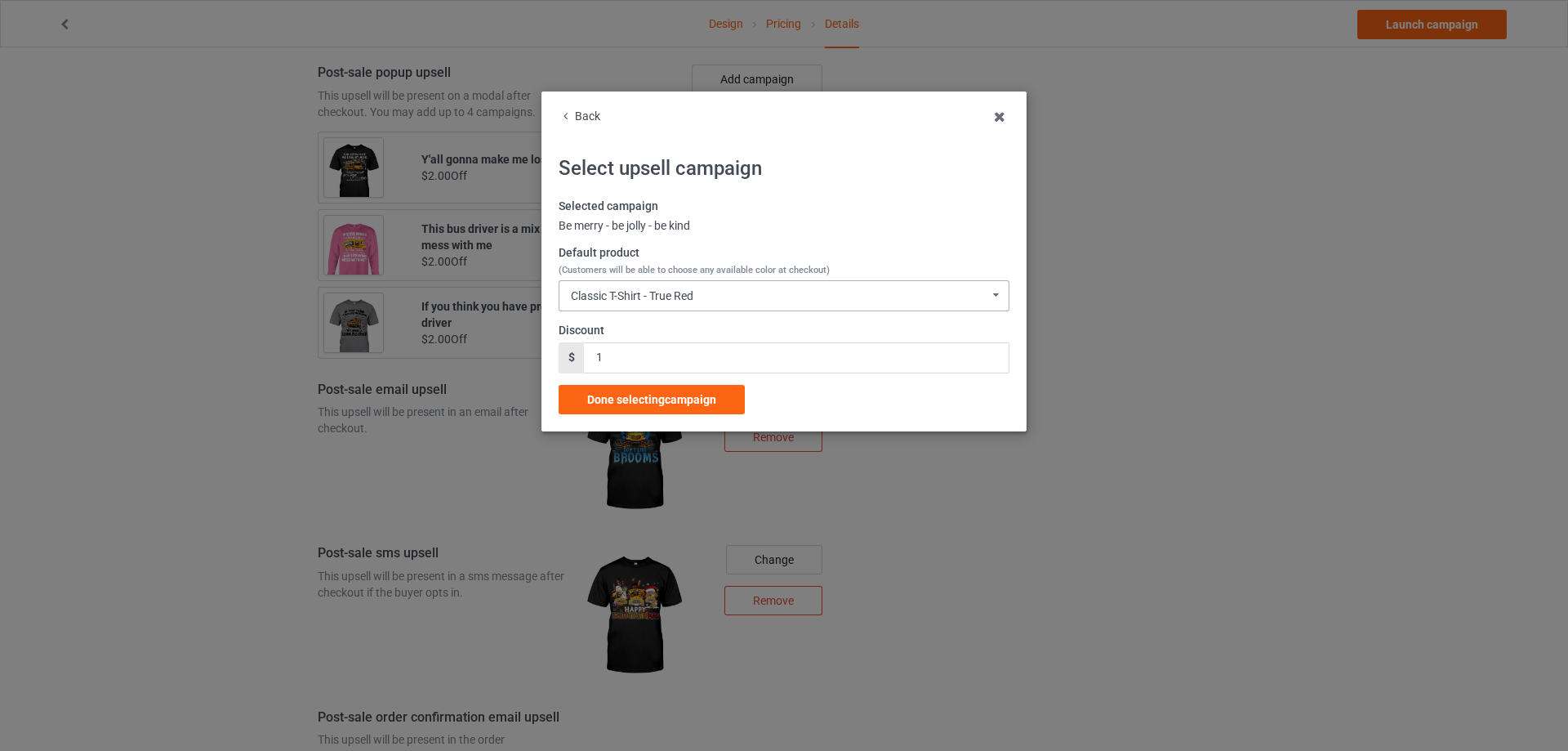
click at [660, 296] on div "Classic T-Shirt - True Red" at bounding box center [632, 295] width 123 height 12
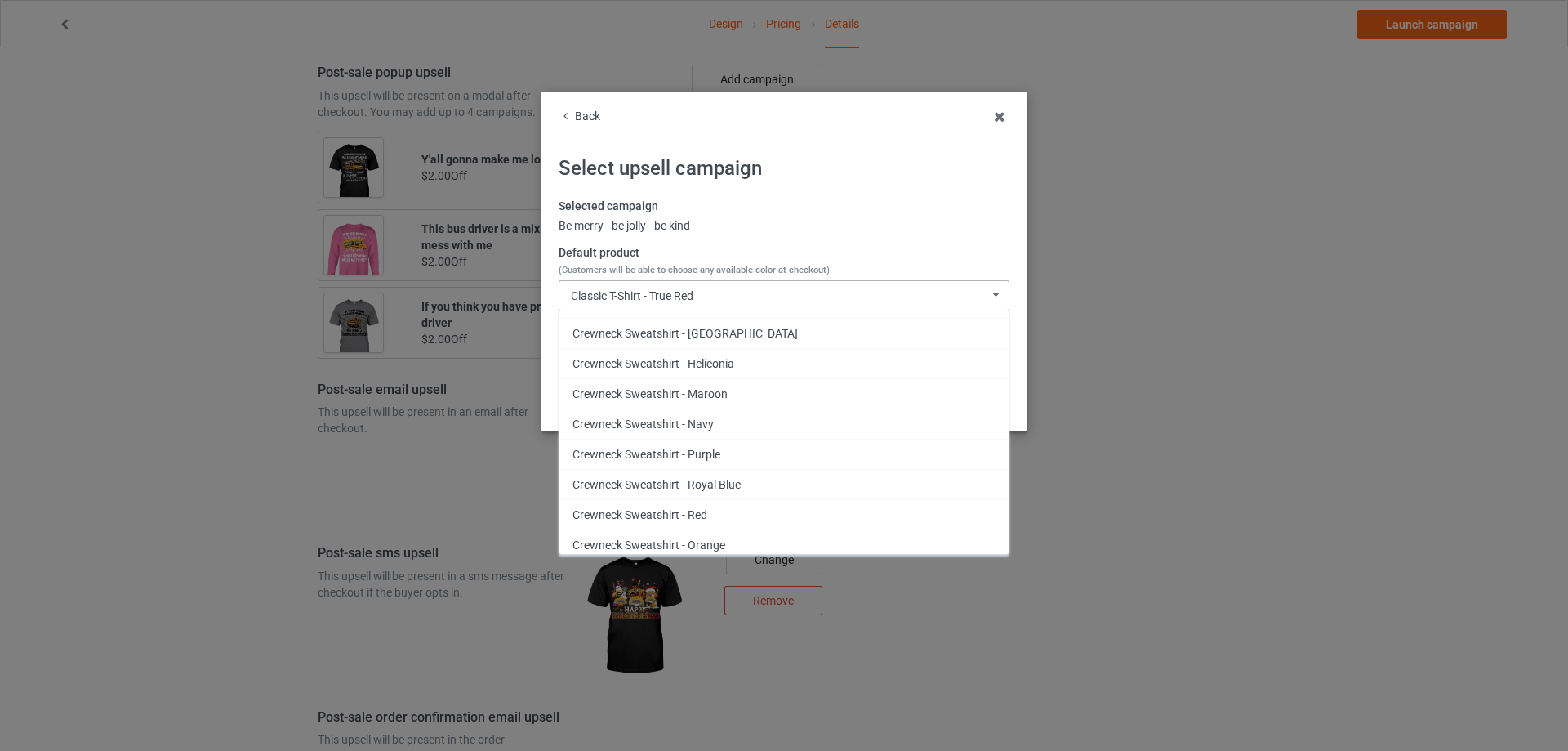
scroll to position [1797, 0]
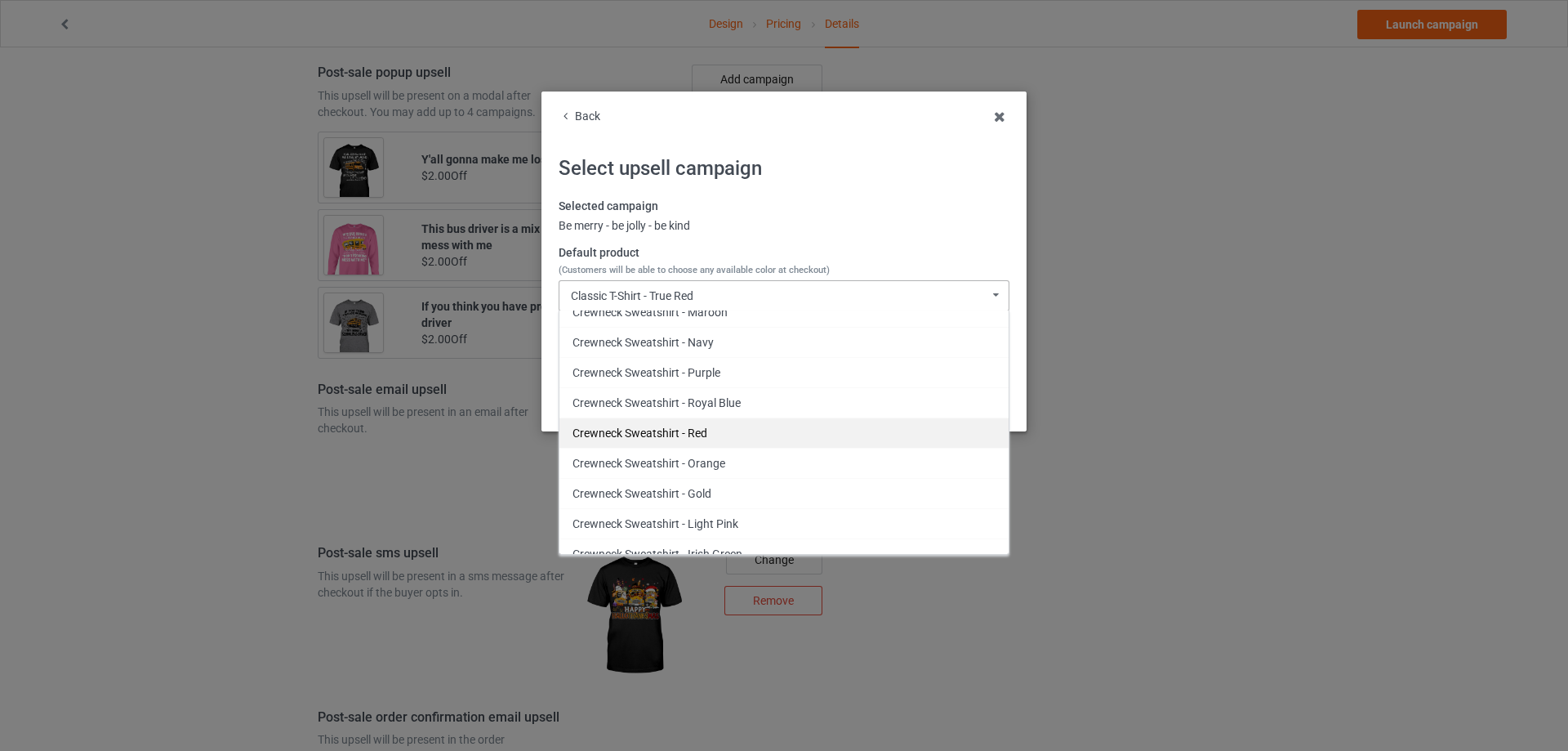
click at [793, 435] on div "Crewneck Sweatshirt - Red" at bounding box center [784, 432] width 449 height 30
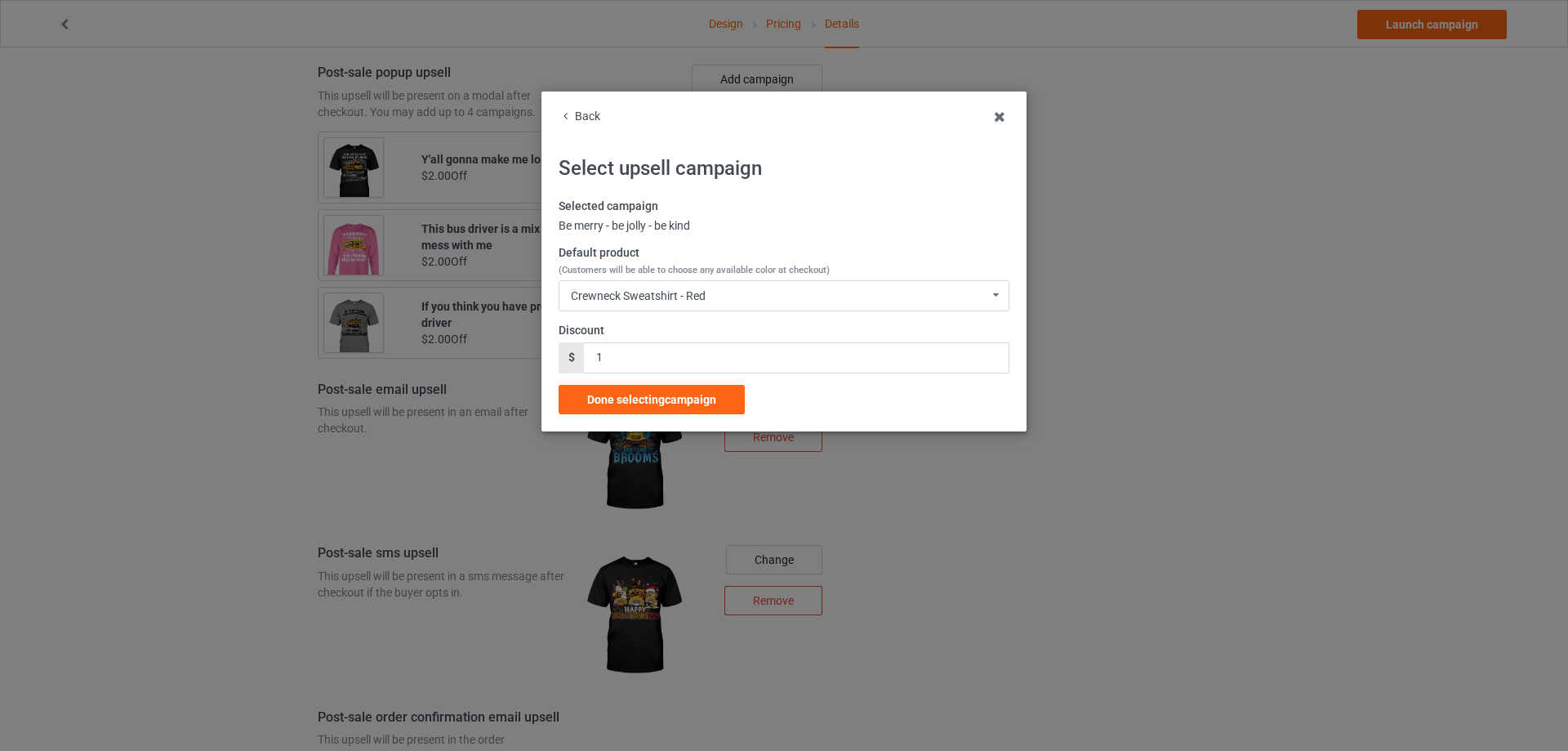
drag, startPoint x: 688, startPoint y: 397, endPoint x: 669, endPoint y: 363, distance: 38.9
click at [677, 366] on div "Selected campaign Be merry - be jolly - be kind Default product (Customers will…" at bounding box center [784, 306] width 451 height 216
drag, startPoint x: 646, startPoint y: 359, endPoint x: 541, endPoint y: 361, distance: 105.0
click at [541, 361] on div "Back Select upsell campaign Selected campaign Be merry - be jolly - be kind Def…" at bounding box center [784, 375] width 1568 height 751
type input "2"
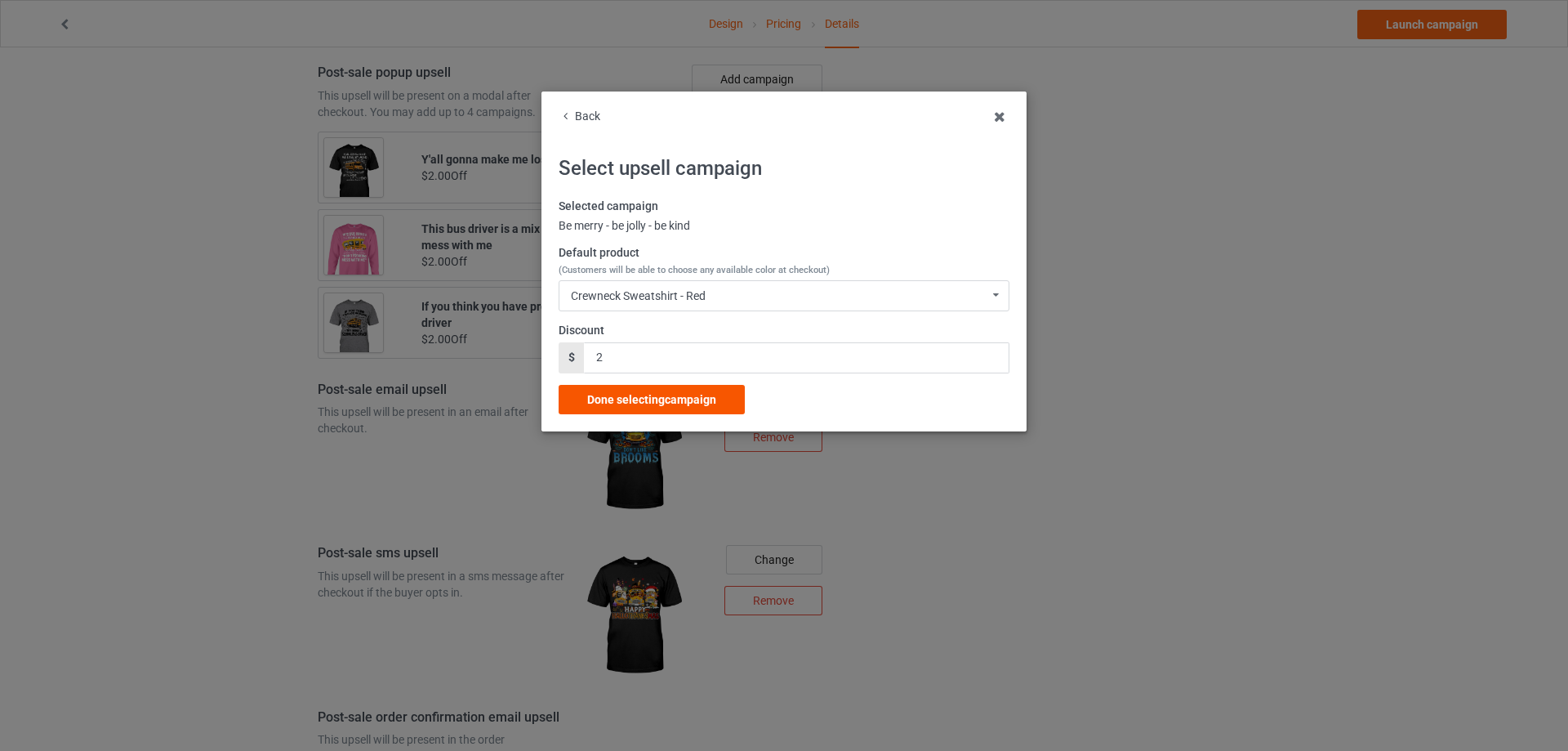
click at [654, 393] on span "Done selecting campaign" at bounding box center [652, 399] width 129 height 13
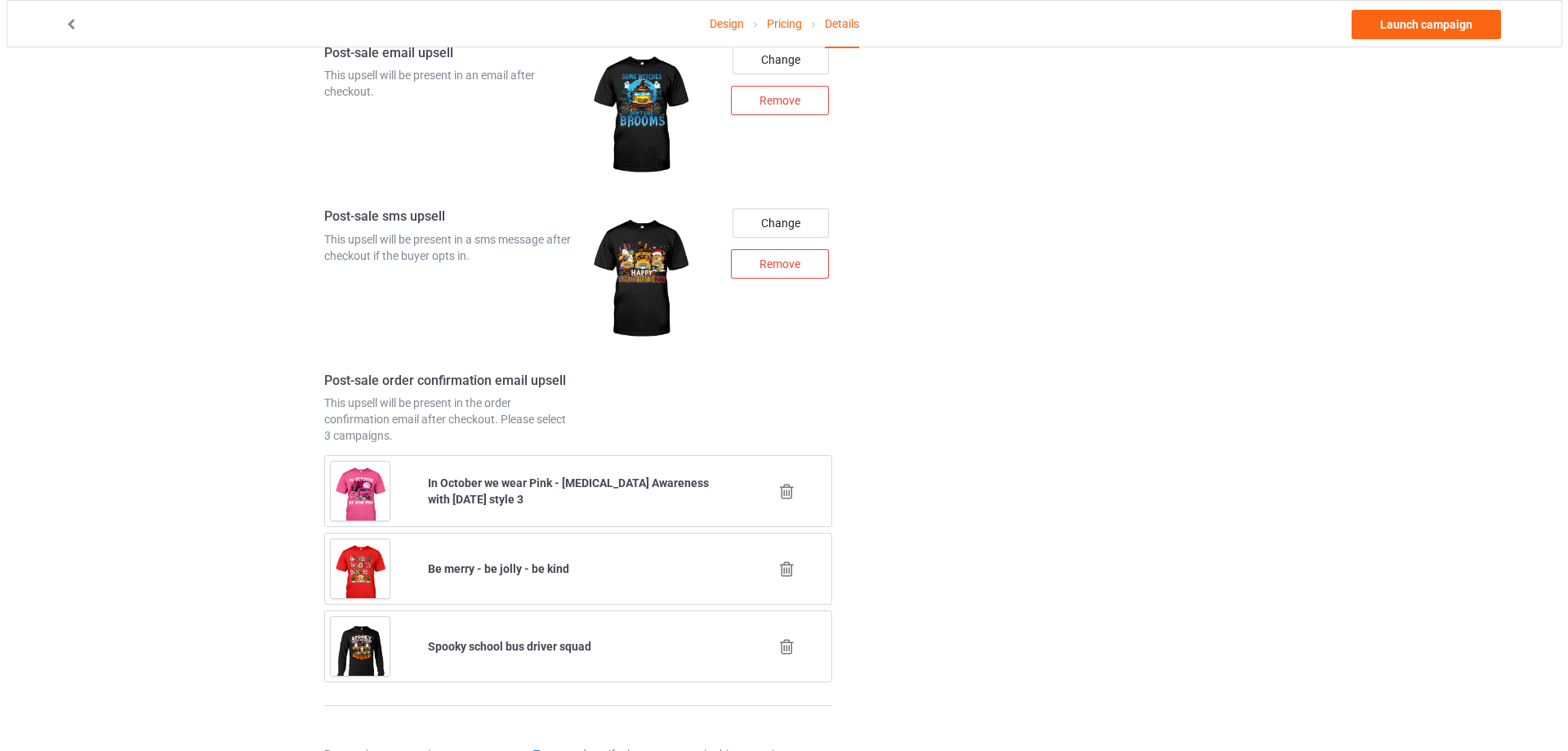
scroll to position [1803, 0]
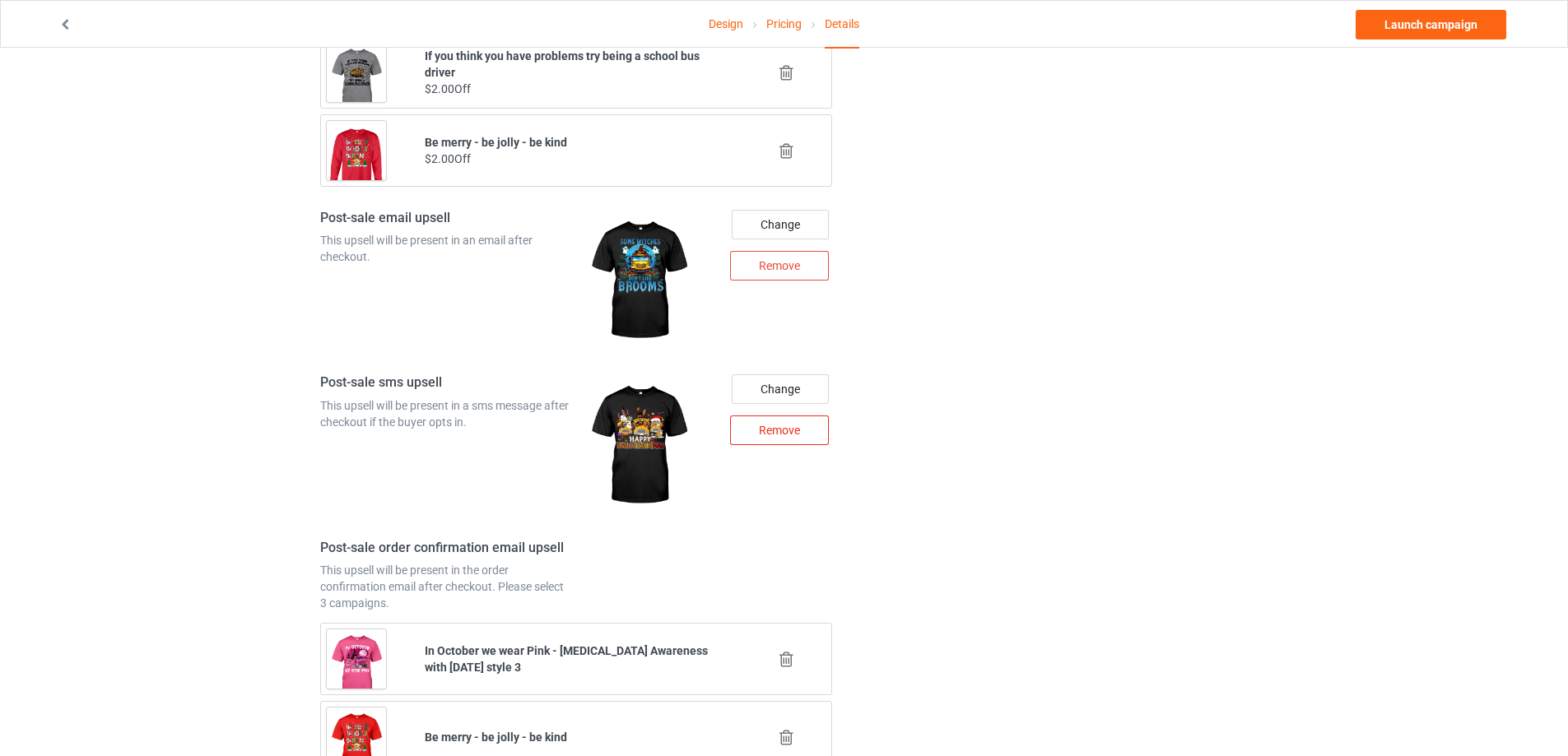
click at [795, 436] on div "Remove" at bounding box center [780, 430] width 99 height 30
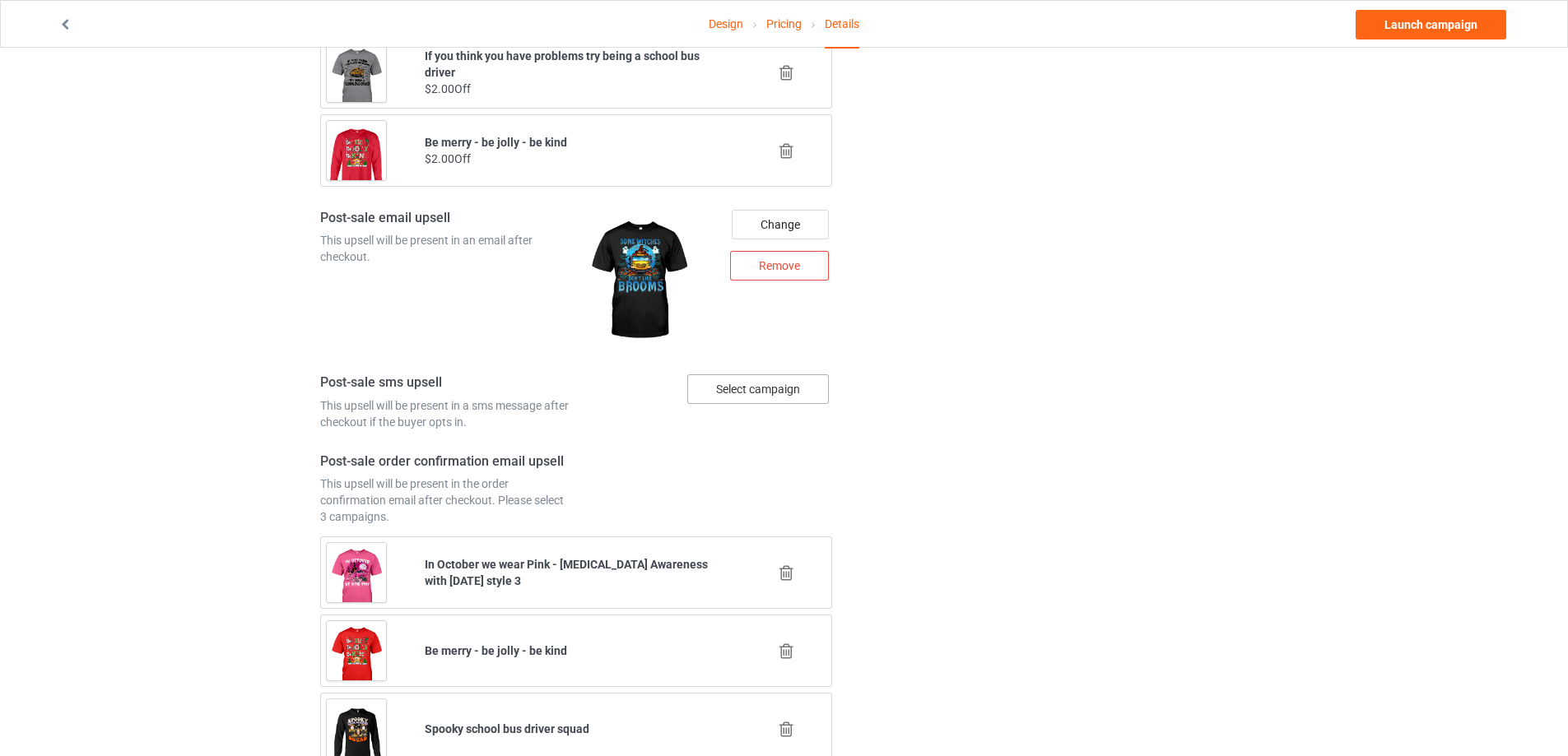
click at [788, 390] on div "Select campaign" at bounding box center [757, 388] width 142 height 30
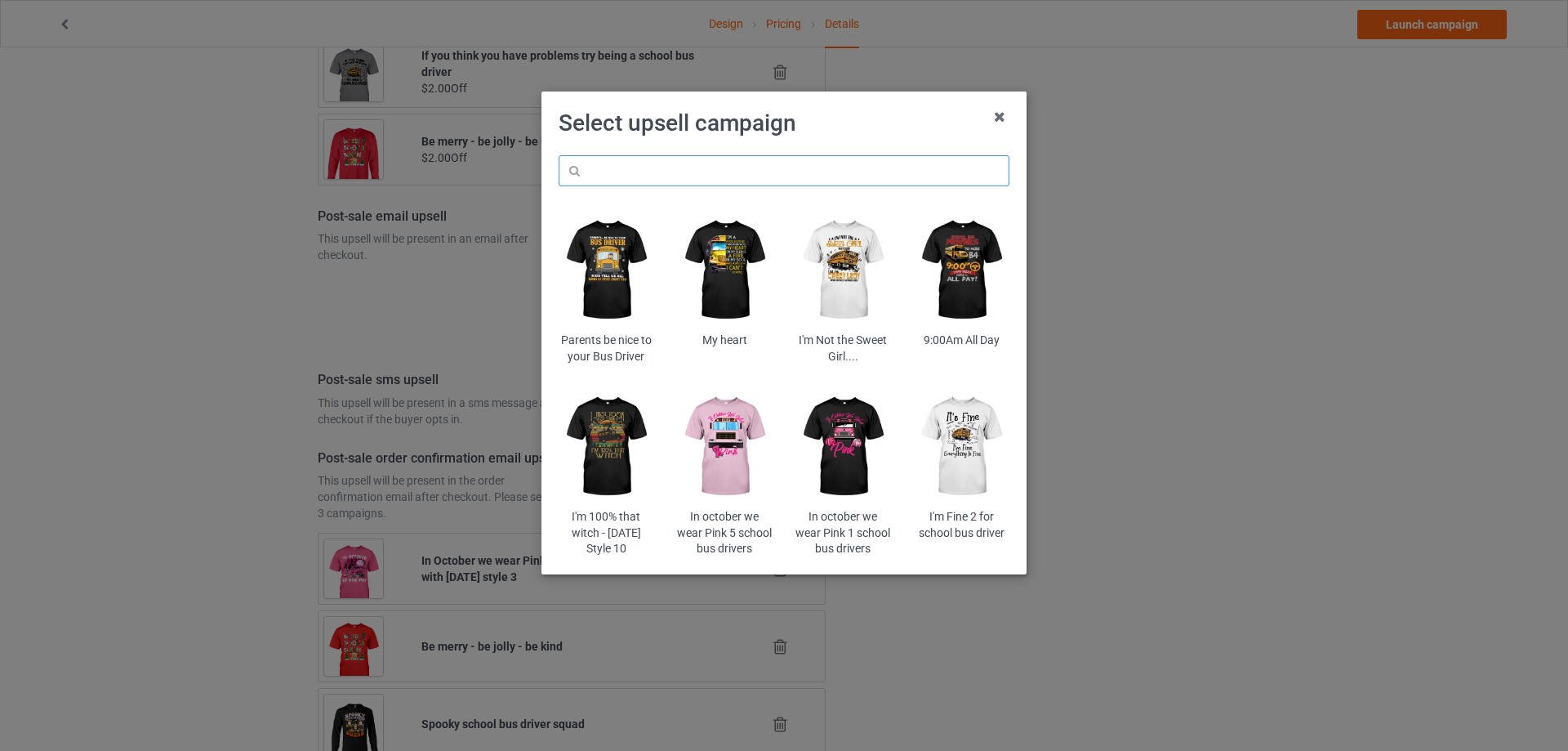
click at [749, 170] on input "text" at bounding box center [784, 170] width 451 height 31
type input "magi"
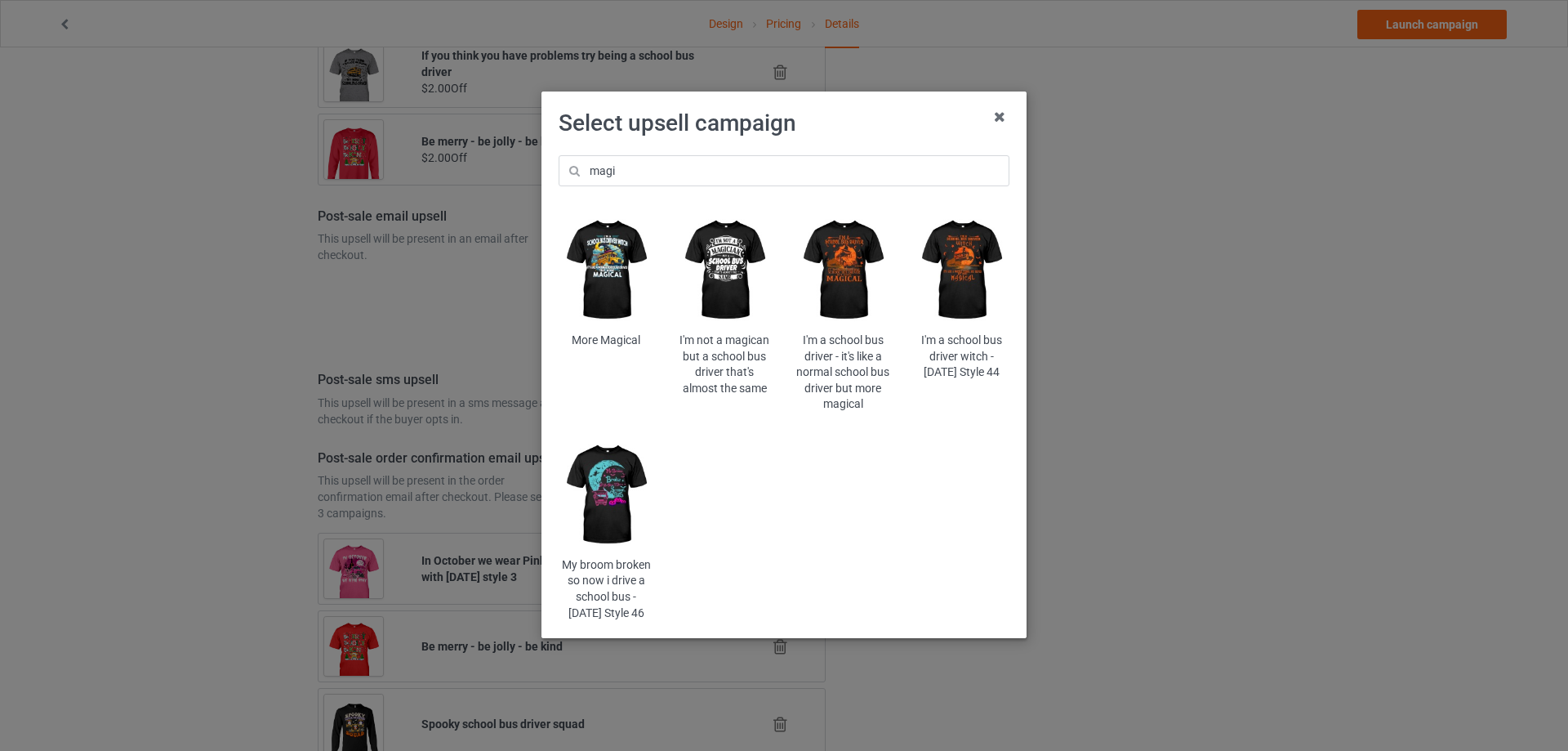
click at [622, 251] on img at bounding box center [606, 269] width 96 height 119
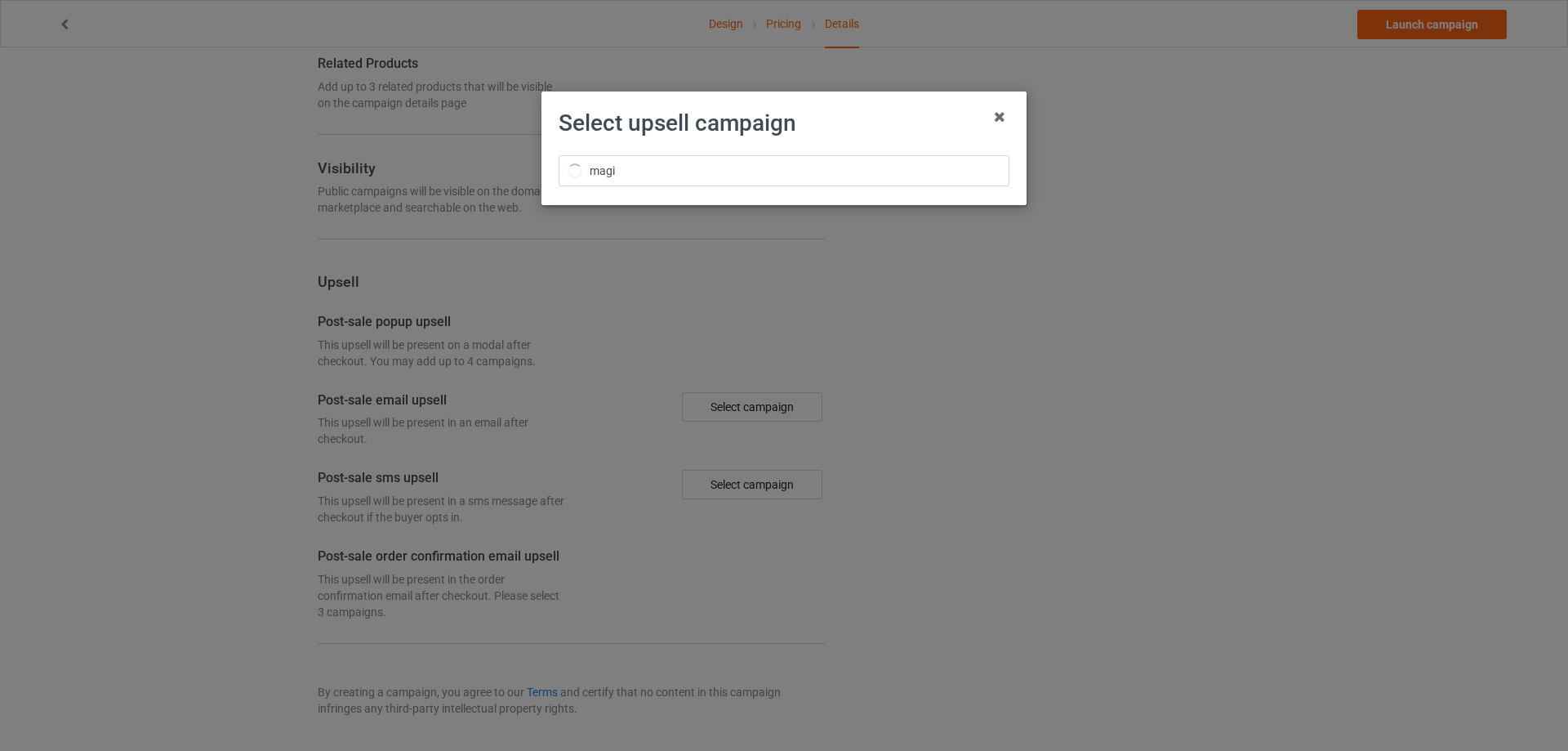
scroll to position [1064, 0]
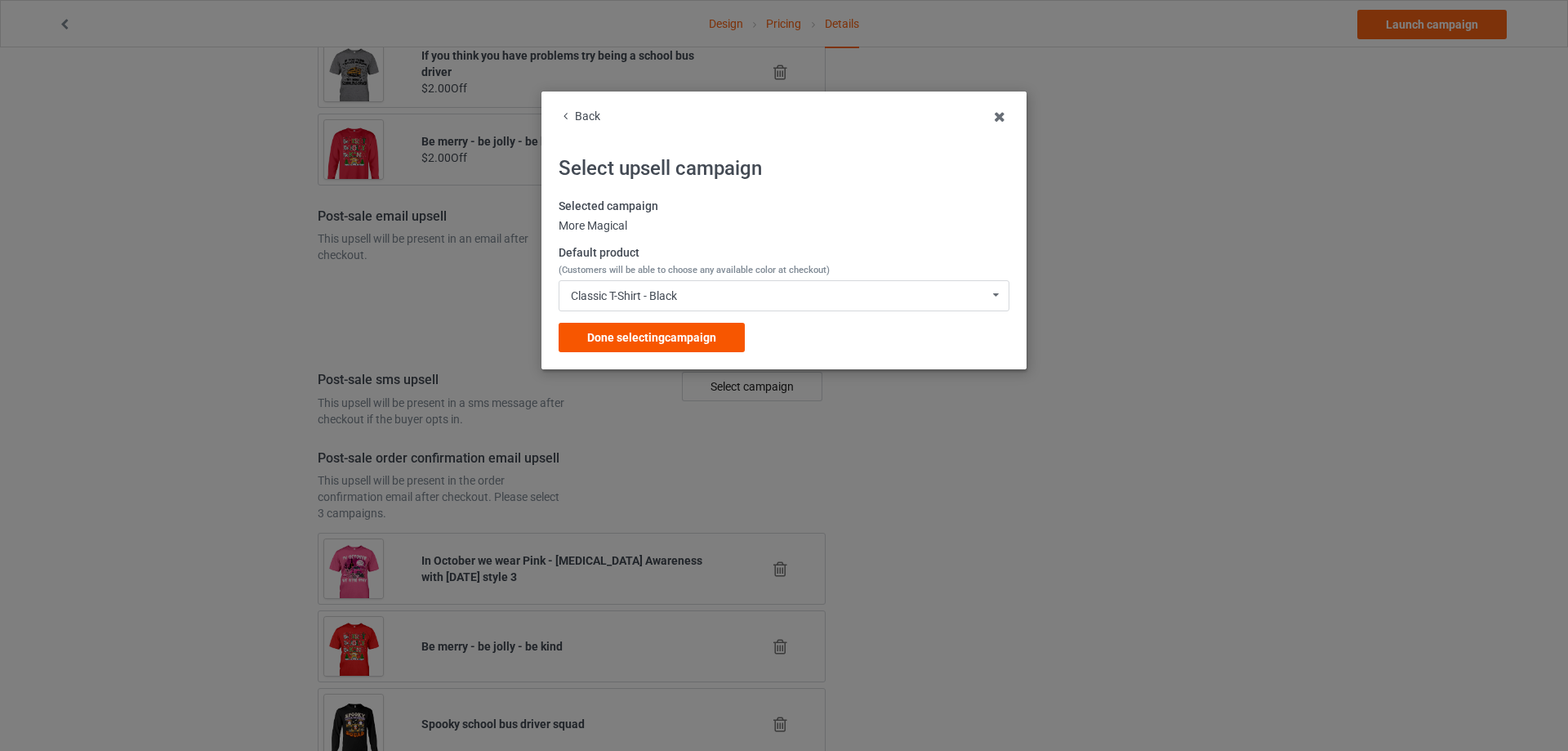
click at [688, 338] on span "Done selecting campaign" at bounding box center [652, 337] width 129 height 13
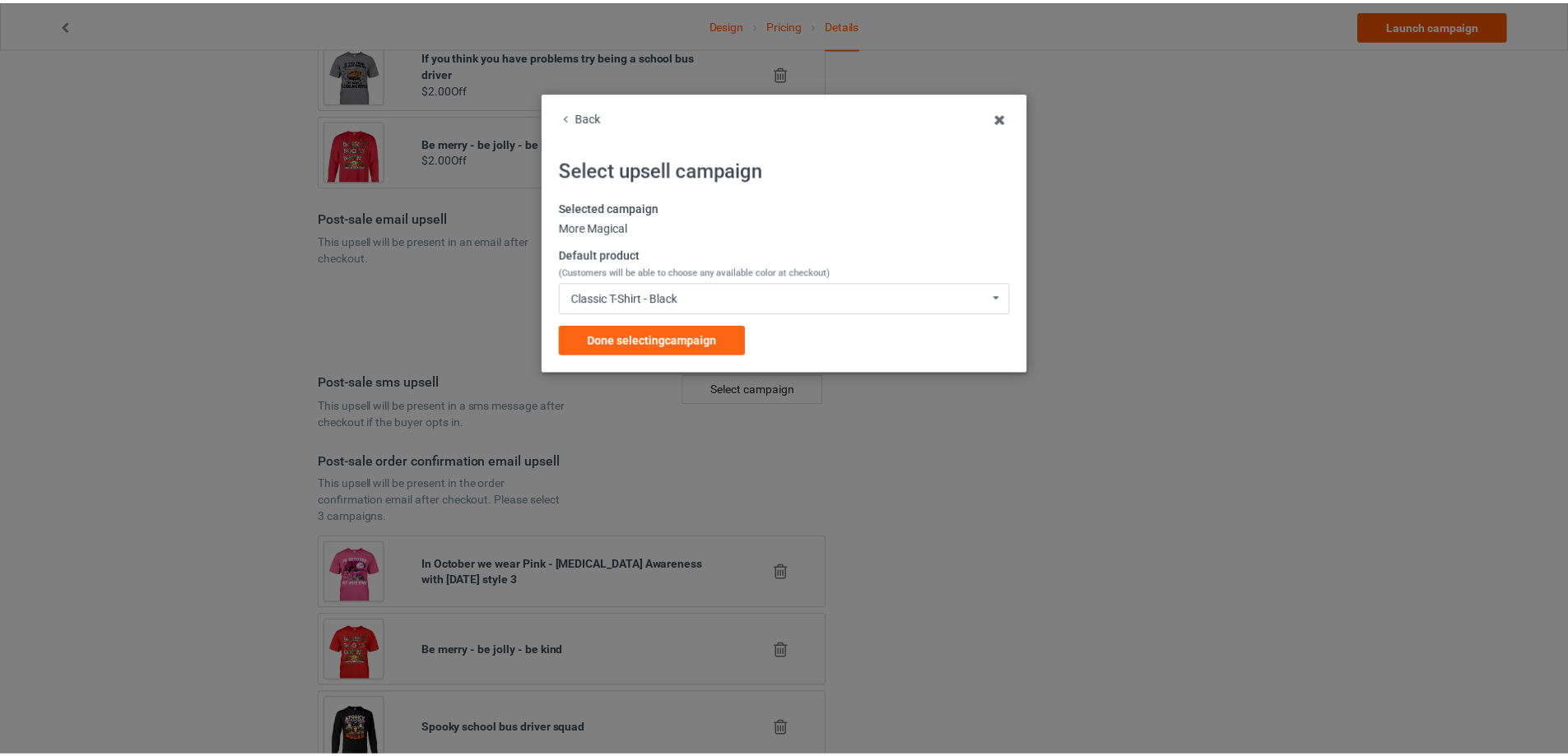
scroll to position [1071, 0]
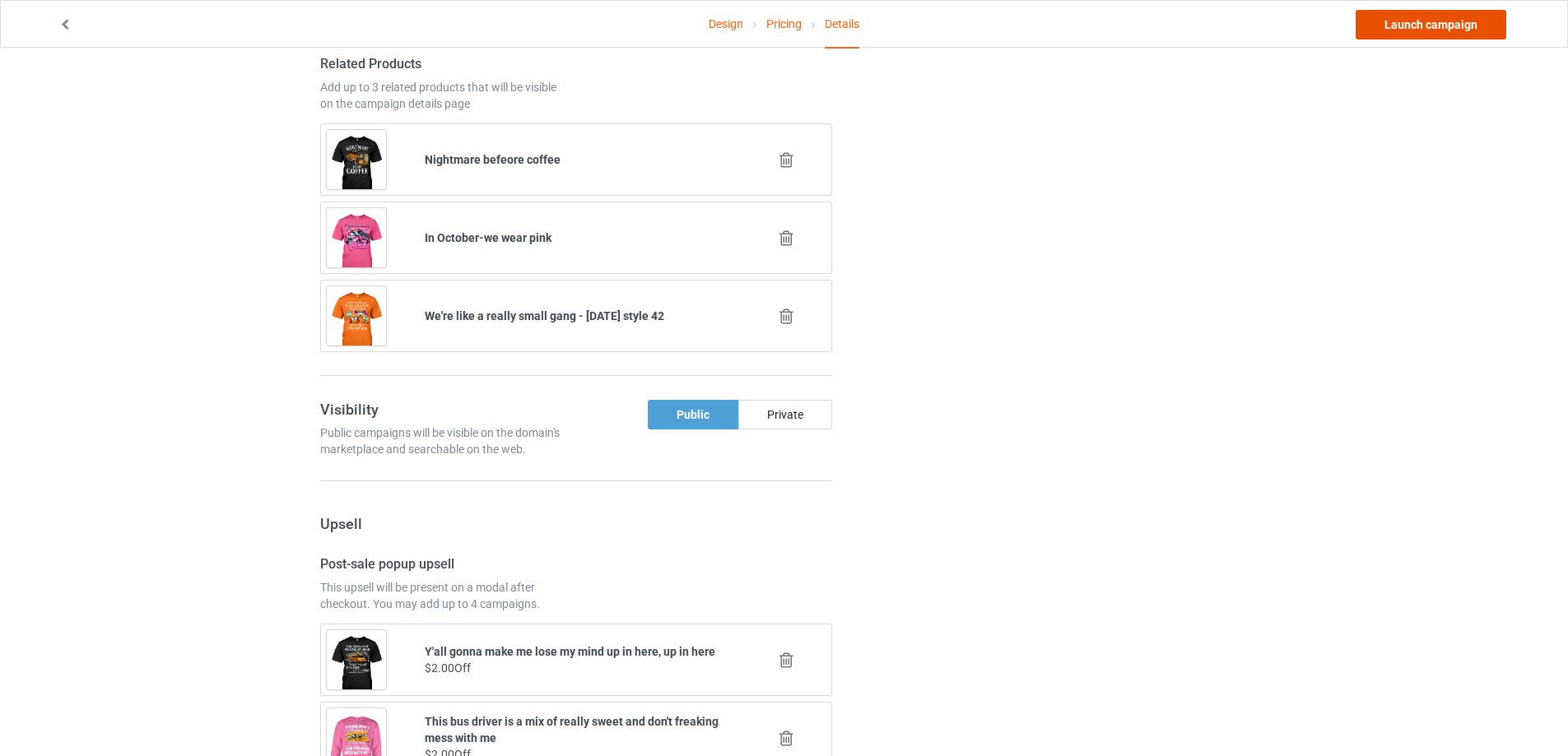
click at [1434, 27] on link "Launch campaign" at bounding box center [1430, 24] width 151 height 30
